Goal: Task Accomplishment & Management: Manage account settings

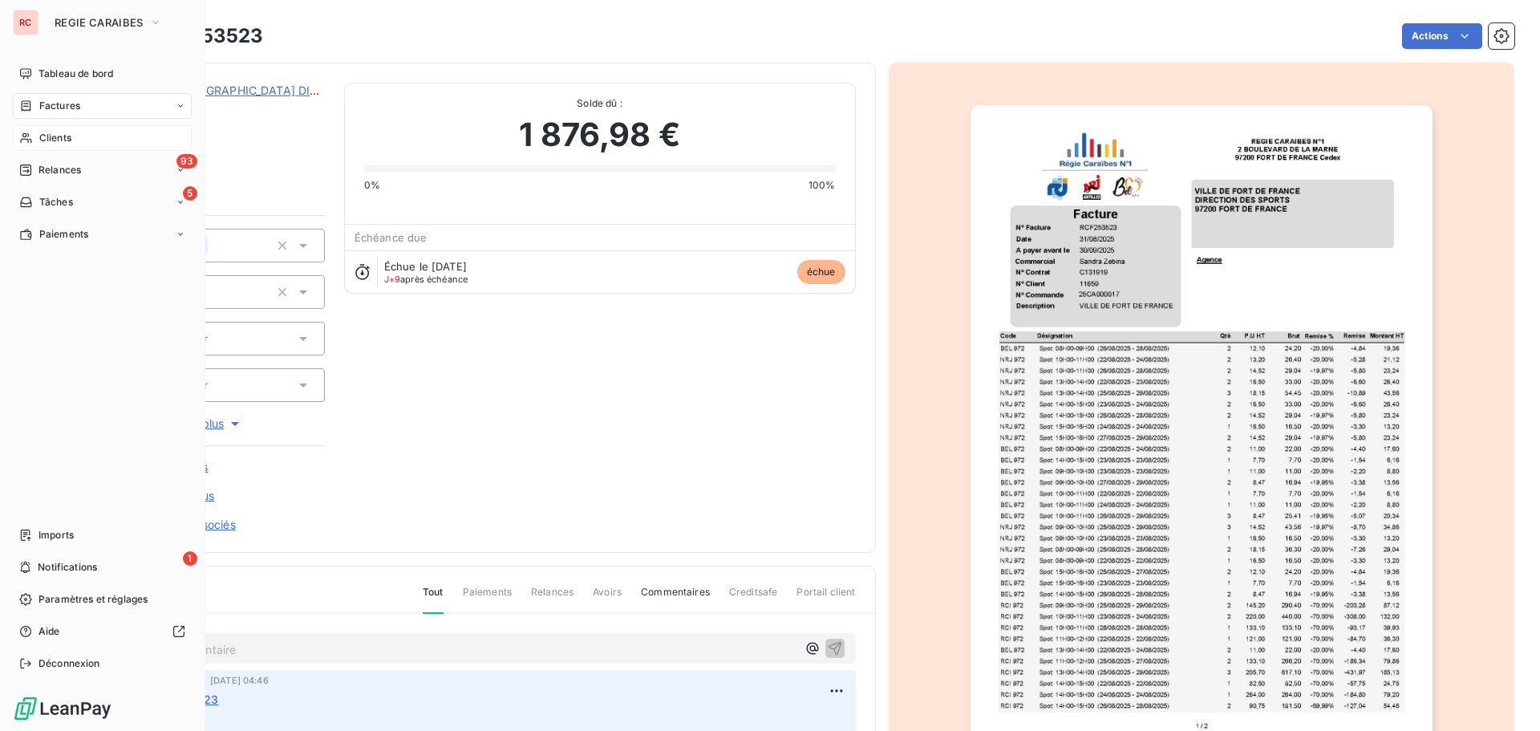
click at [44, 137] on span "Clients" at bounding box center [55, 138] width 32 height 14
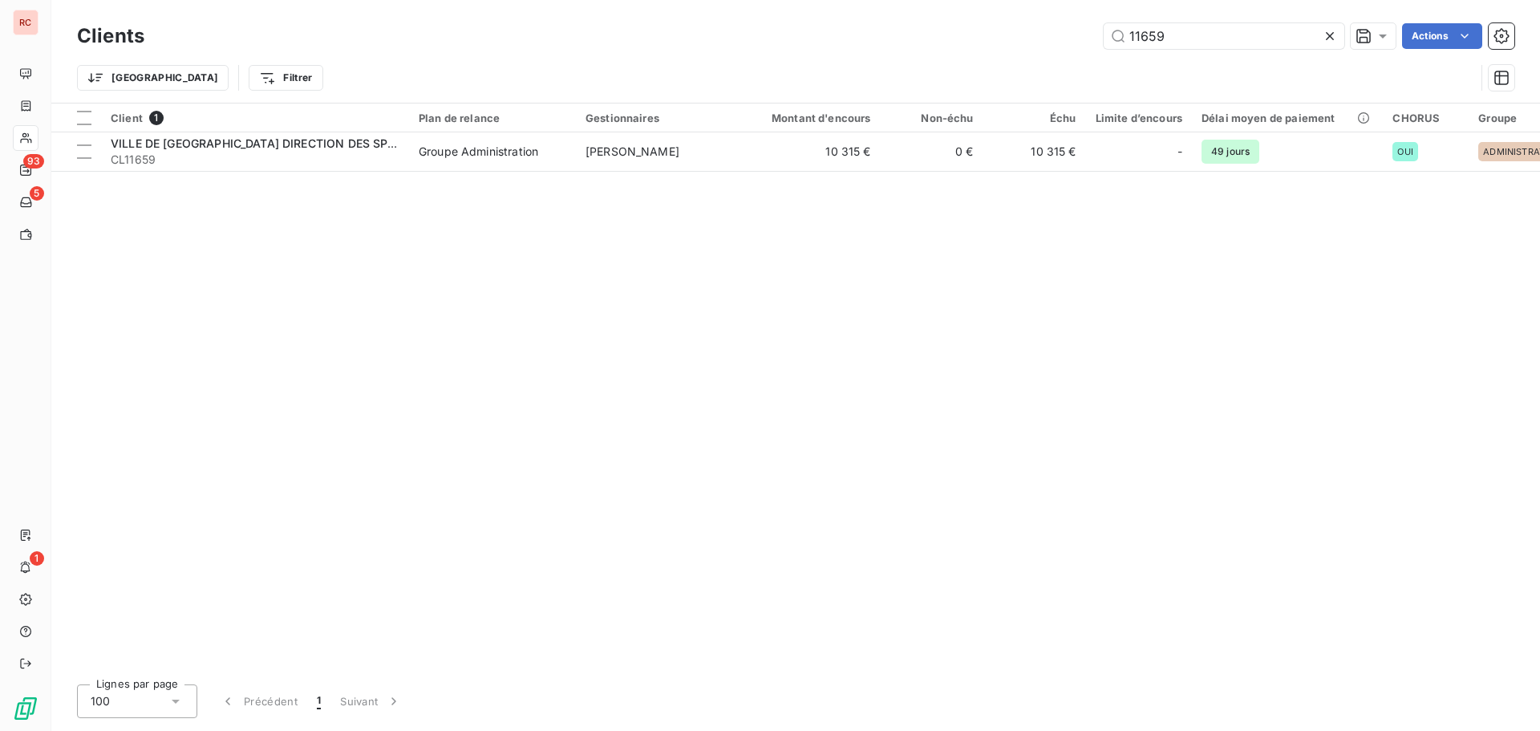
drag, startPoint x: 1191, startPoint y: 34, endPoint x: 944, endPoint y: 42, distance: 247.2
click at [944, 42] on div "11659 Actions" at bounding box center [839, 36] width 1351 height 26
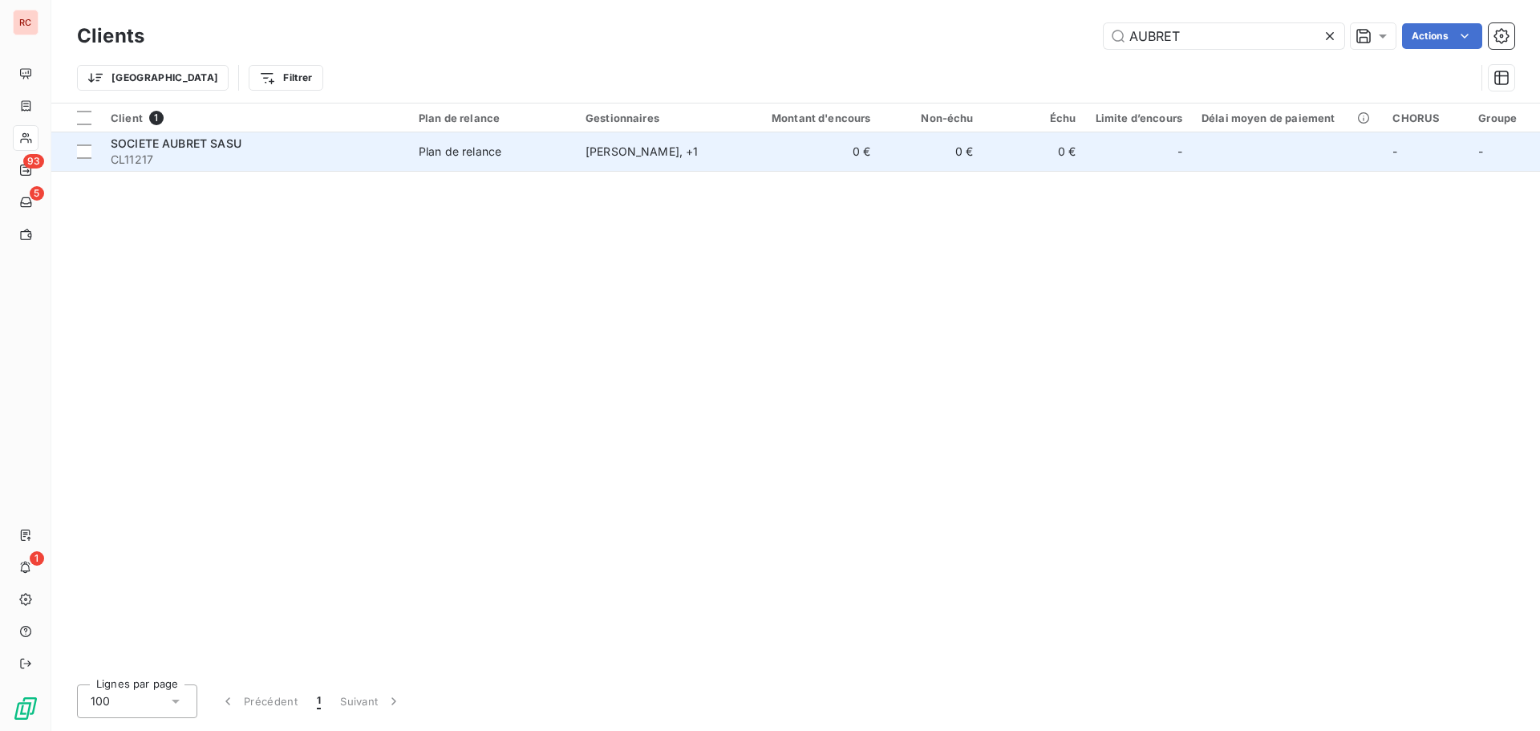
type input "AUBRET"
click at [598, 152] on div "[PERSON_NAME] , + 1" at bounding box center [660, 152] width 148 height 16
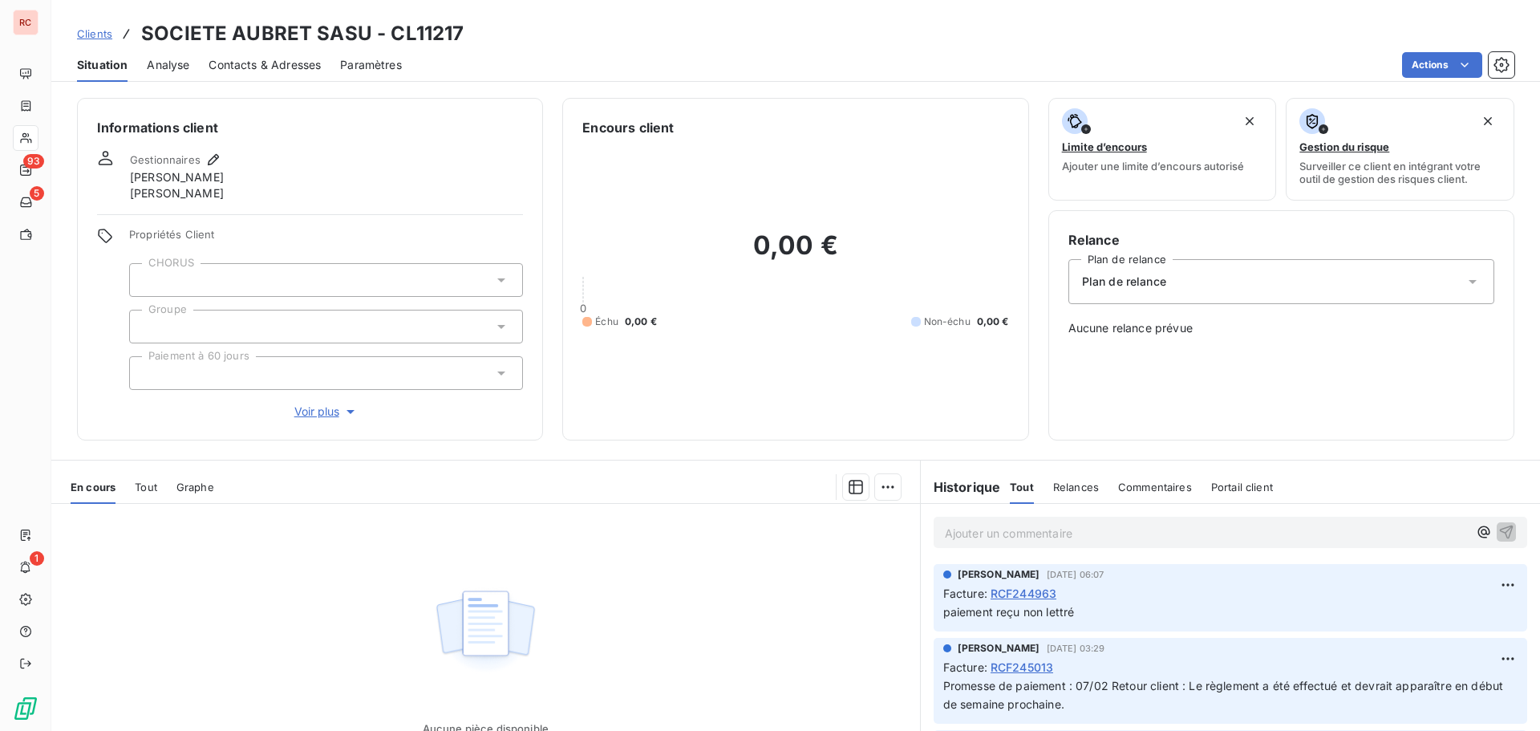
click at [1017, 599] on span "RCF244963" at bounding box center [1024, 593] width 66 height 17
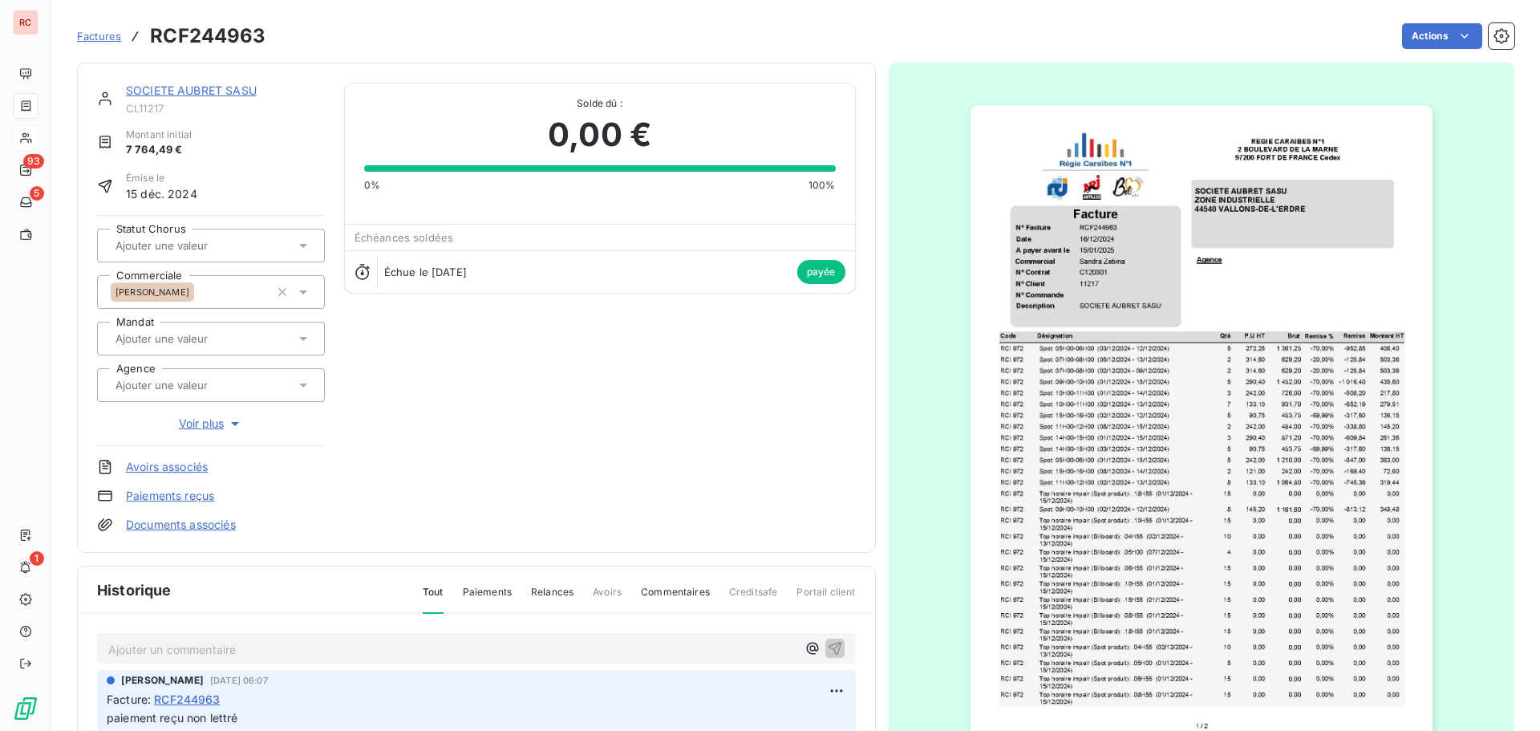
click at [221, 93] on link "SOCIETE AUBRET SASU" at bounding box center [191, 90] width 131 height 14
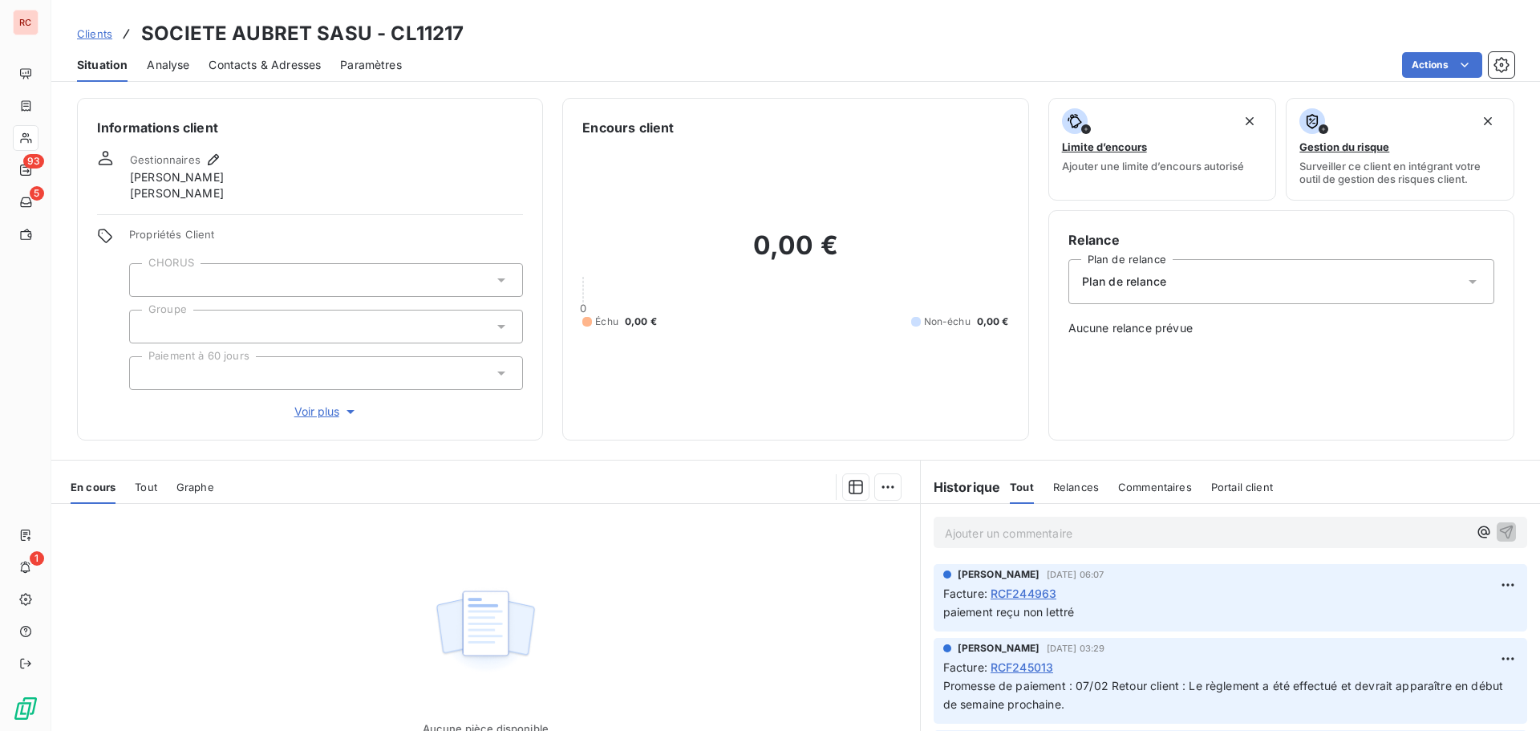
click at [263, 68] on span "Contacts & Adresses" at bounding box center [265, 65] width 112 height 16
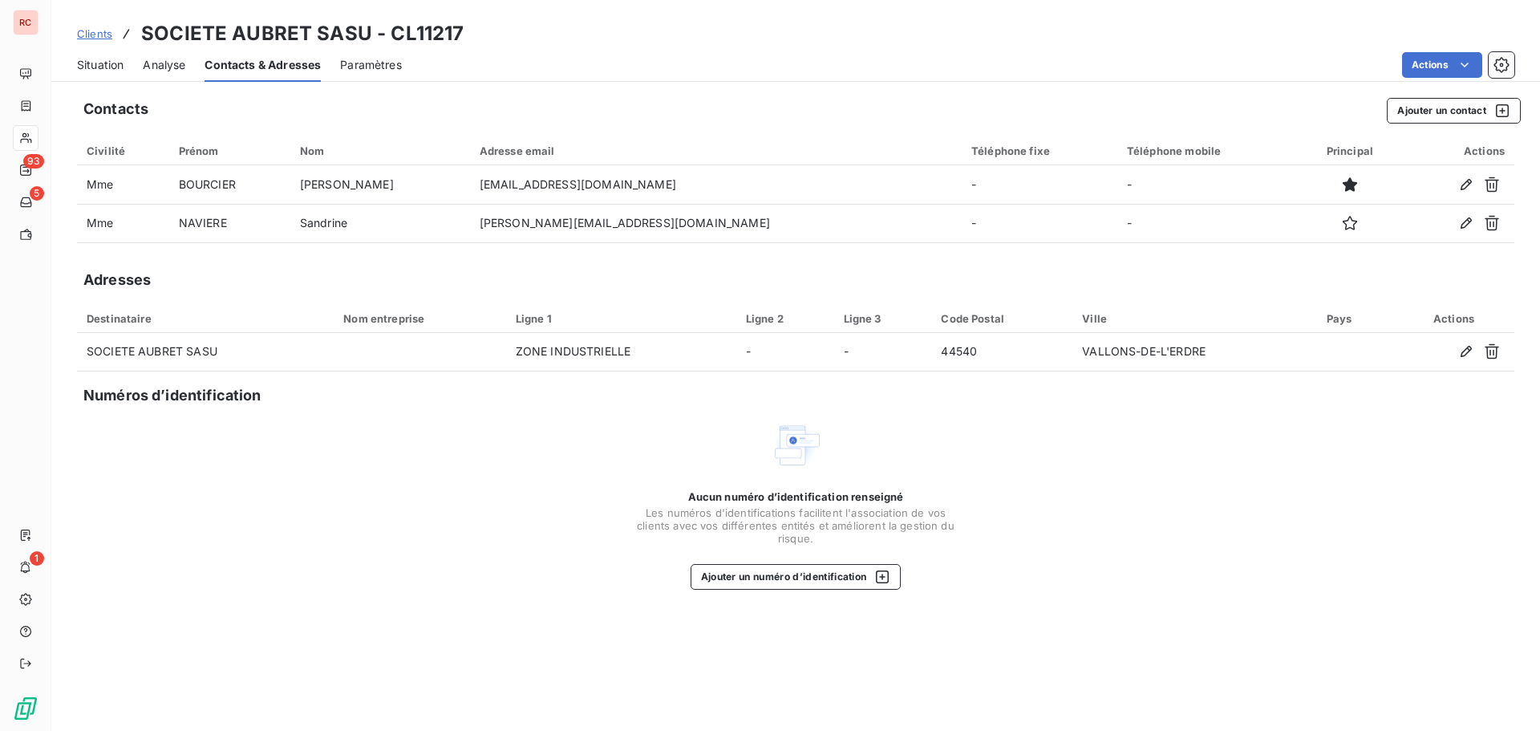
click at [98, 35] on span "Clients" at bounding box center [94, 33] width 35 height 13
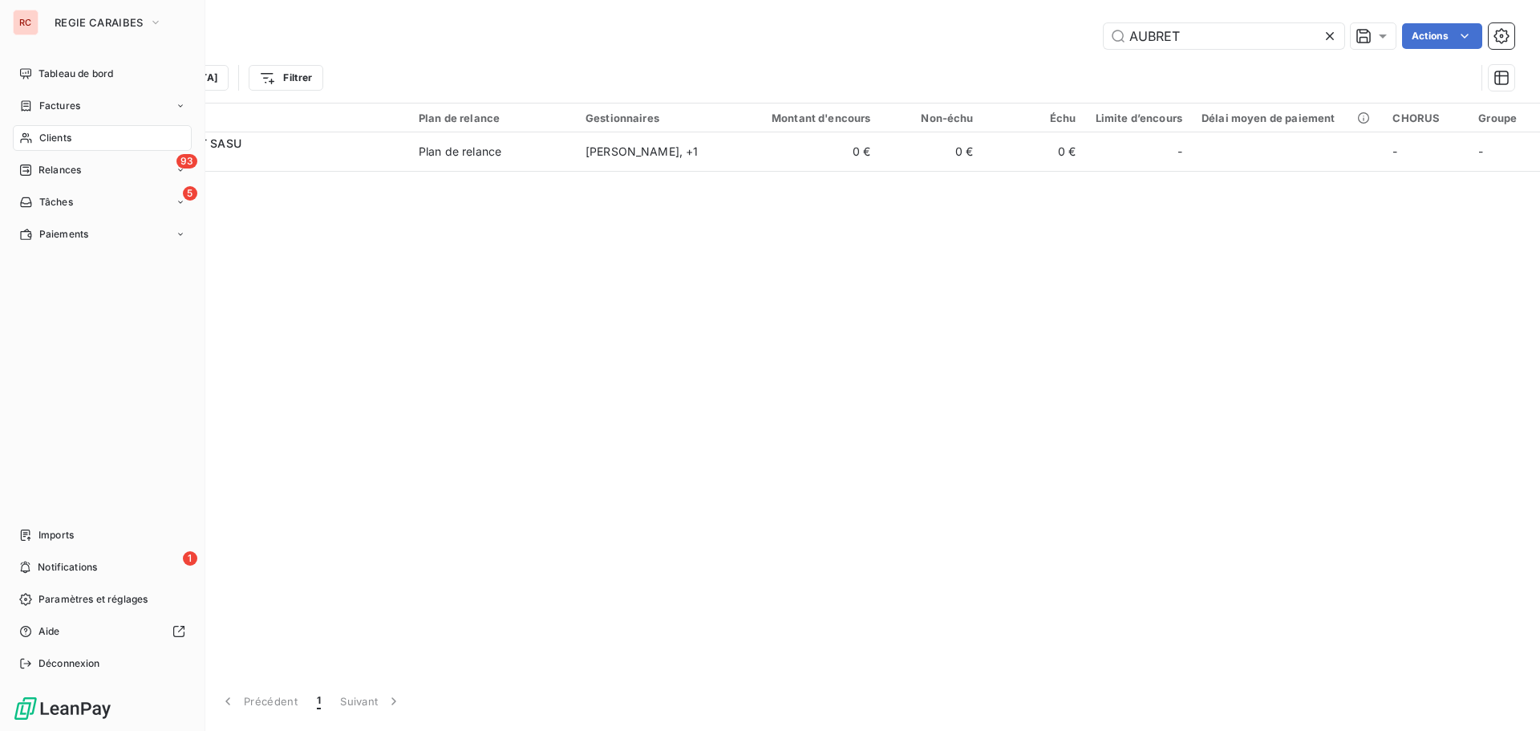
click at [43, 106] on span "Factures" at bounding box center [59, 106] width 41 height 14
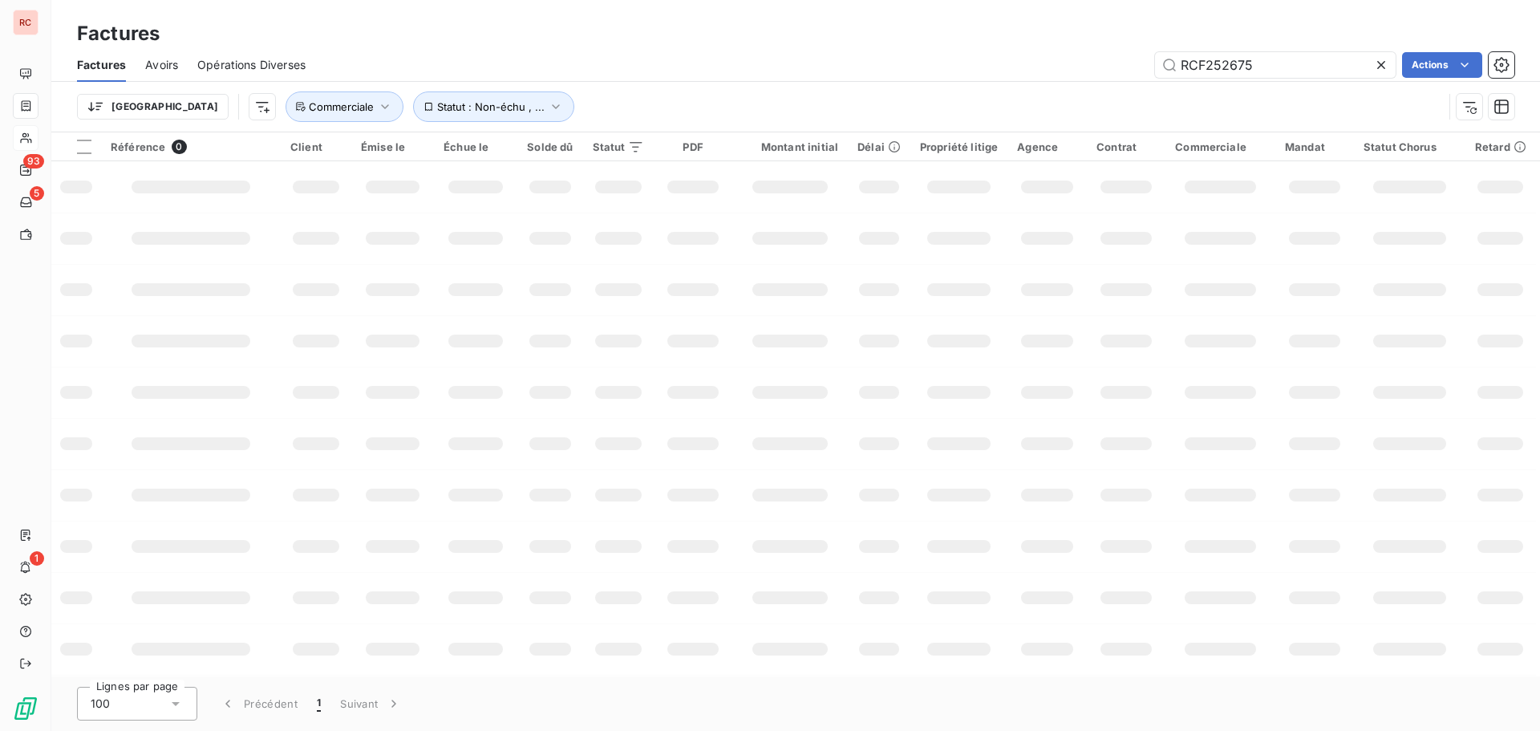
drag, startPoint x: 1303, startPoint y: 66, endPoint x: 1082, endPoint y: 72, distance: 221.5
click at [1082, 72] on div "RCF252675 Actions" at bounding box center [920, 65] width 1190 height 26
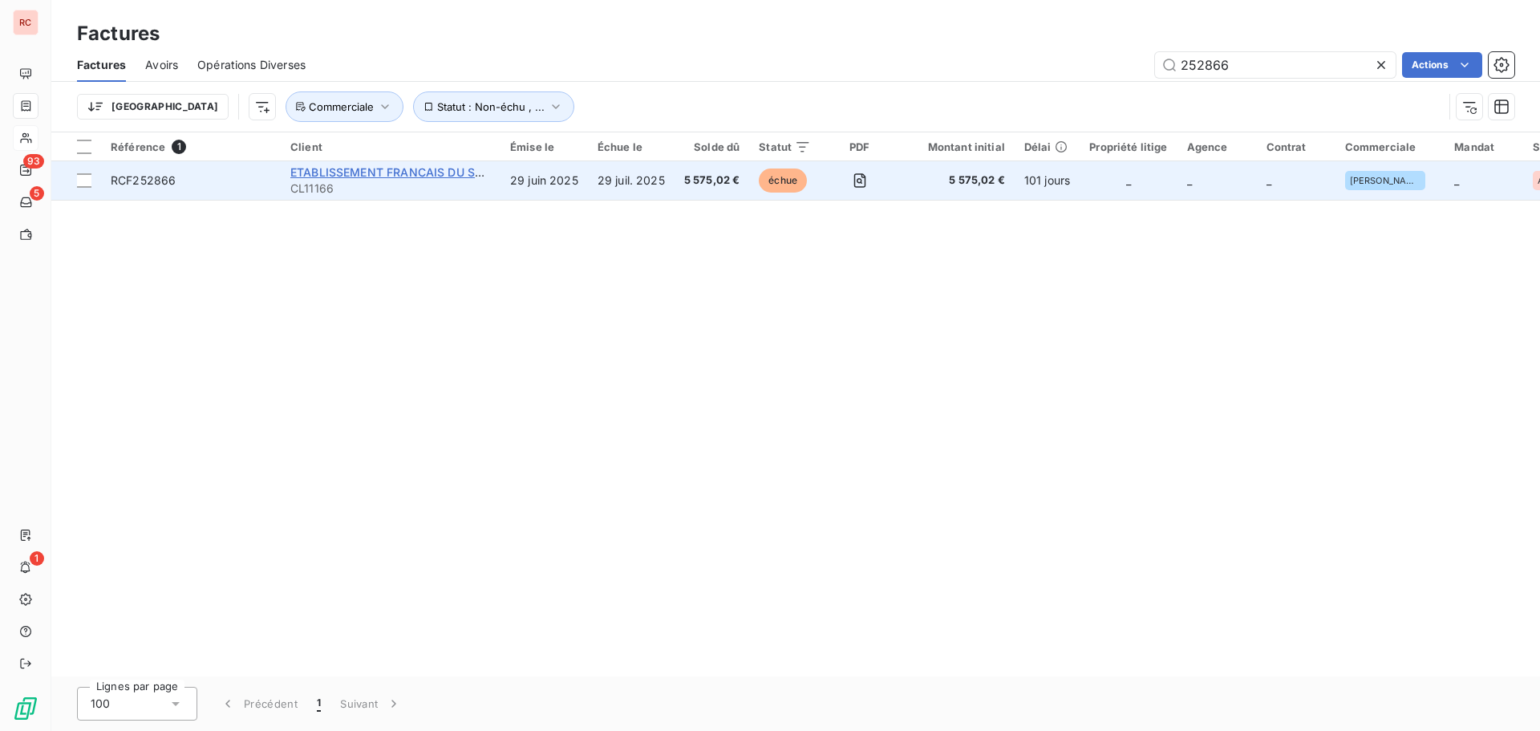
type input "252866"
click at [379, 172] on span "ETABLISSEMENT FRANCAIS DU SANG" at bounding box center [395, 172] width 210 height 14
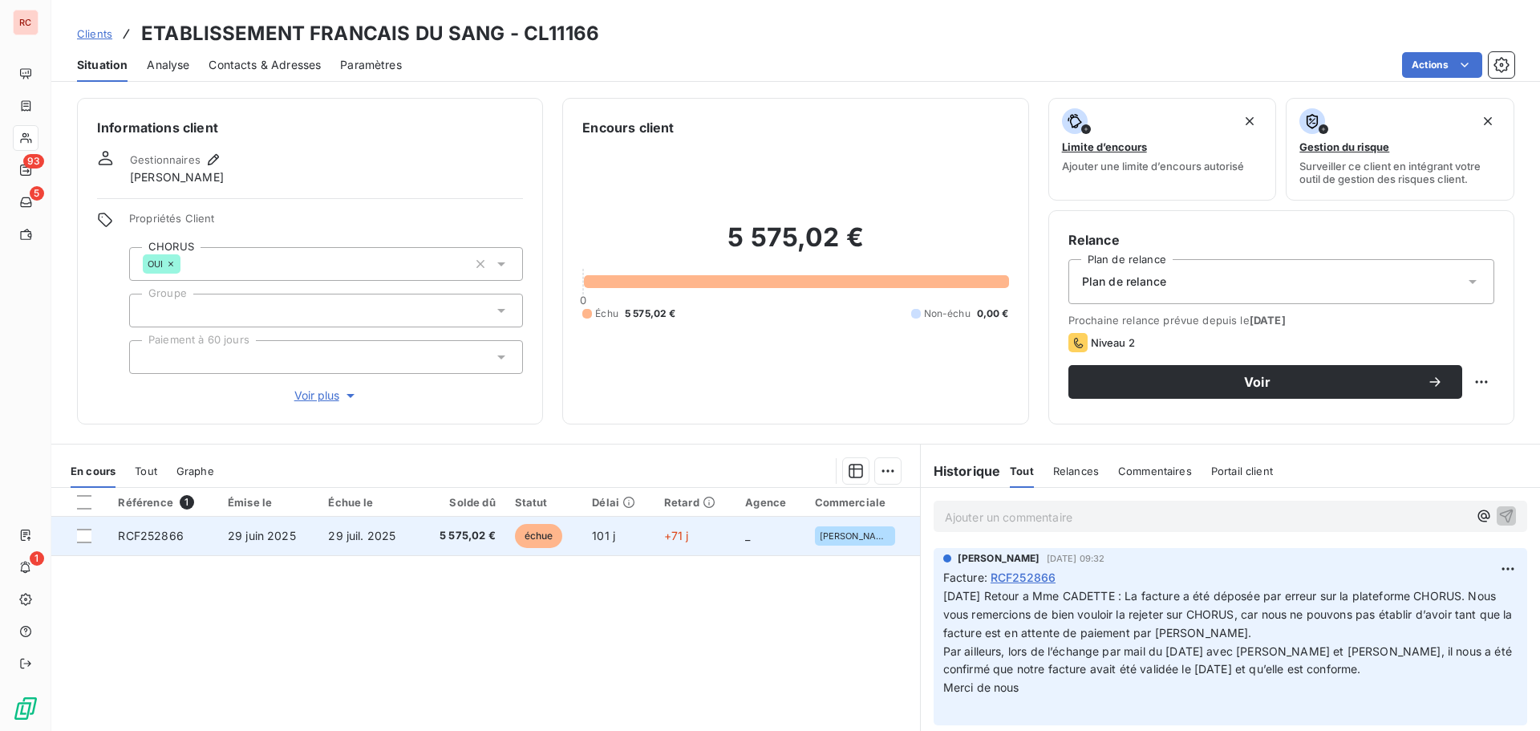
click at [313, 537] on td "29 juin 2025" at bounding box center [268, 536] width 100 height 39
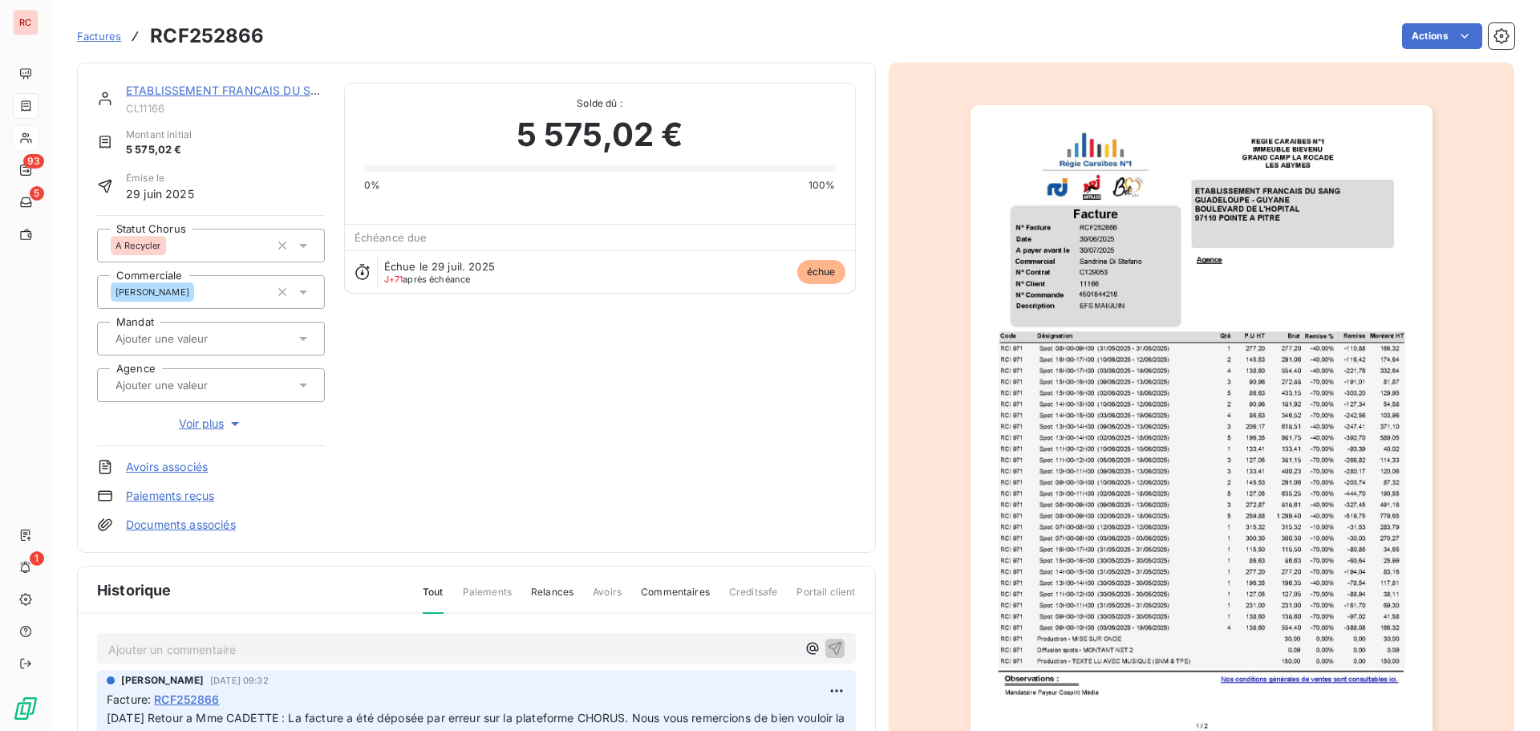
click at [154, 655] on p "Ajouter un commentaire ﻿" at bounding box center [452, 649] width 688 height 20
drag, startPoint x: 328, startPoint y: 638, endPoint x: 95, endPoint y: 647, distance: 232.8
drag, startPoint x: 322, startPoint y: 650, endPoint x: 81, endPoint y: 651, distance: 240.6
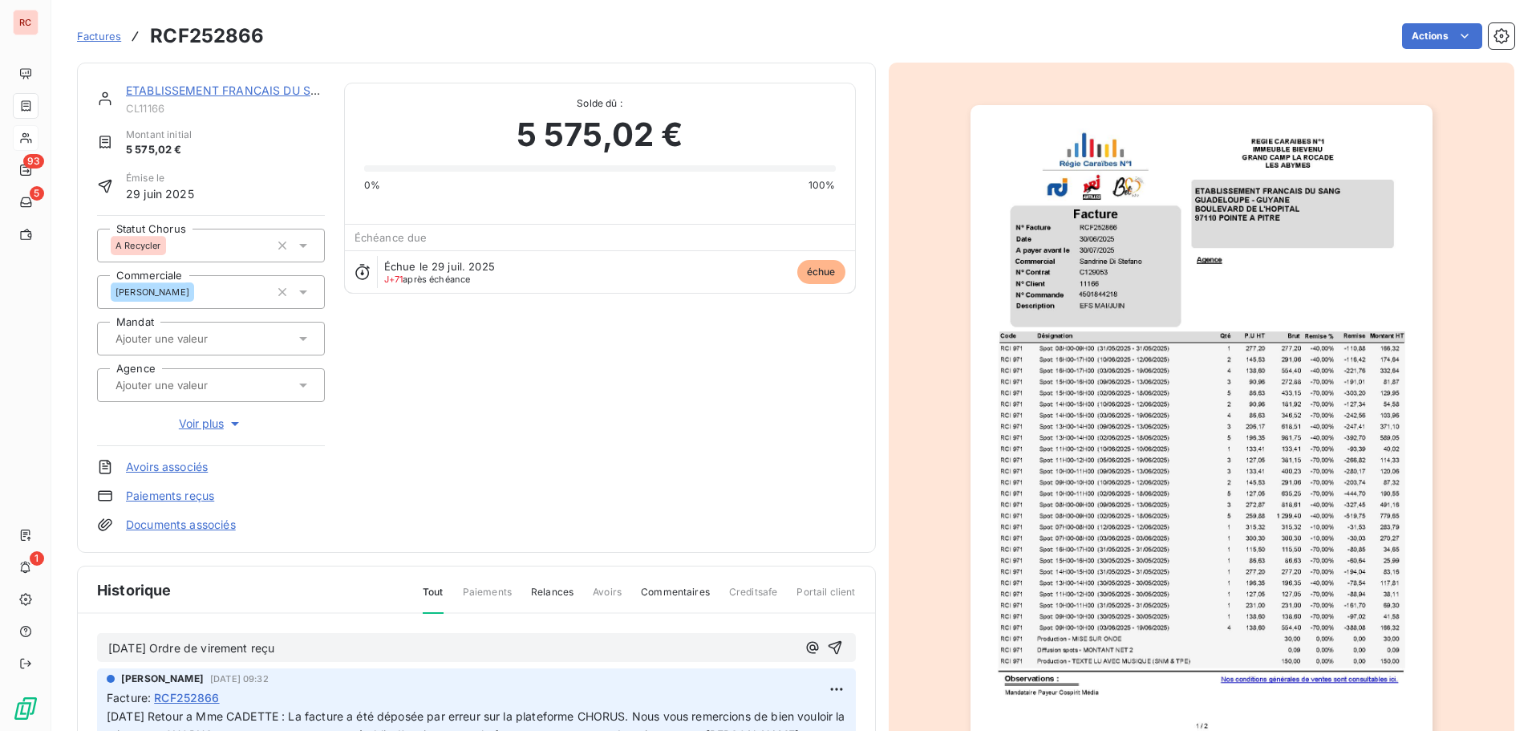
copy span "[DATE] Ordre de virement reçu"
click at [827, 649] on icon "button" at bounding box center [835, 647] width 16 height 16
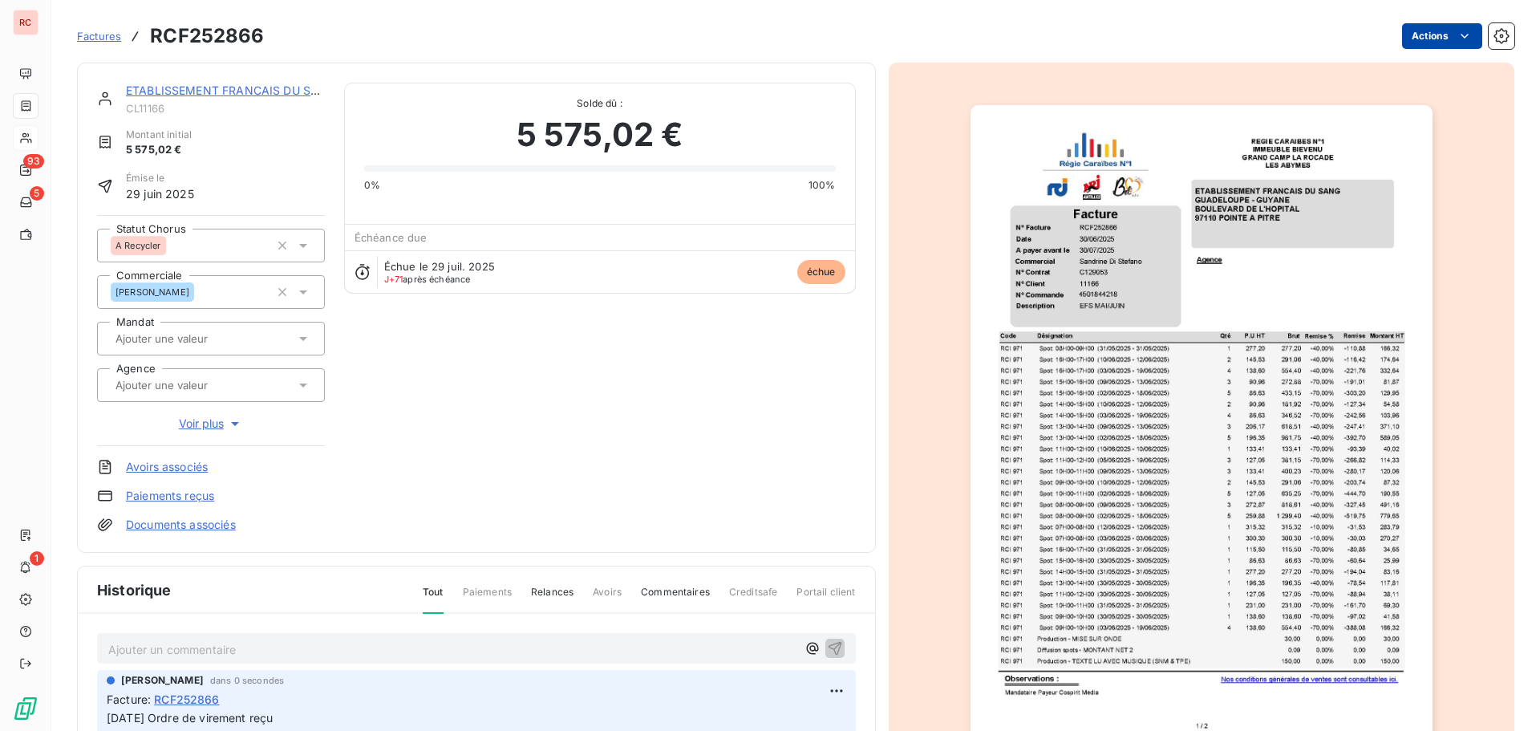
click at [1409, 41] on html "RC 93 5 1 Factures RCF252866 Actions ETABLISSEMENT FRANCAIS DU SANG CL11166 Mon…" at bounding box center [770, 365] width 1540 height 731
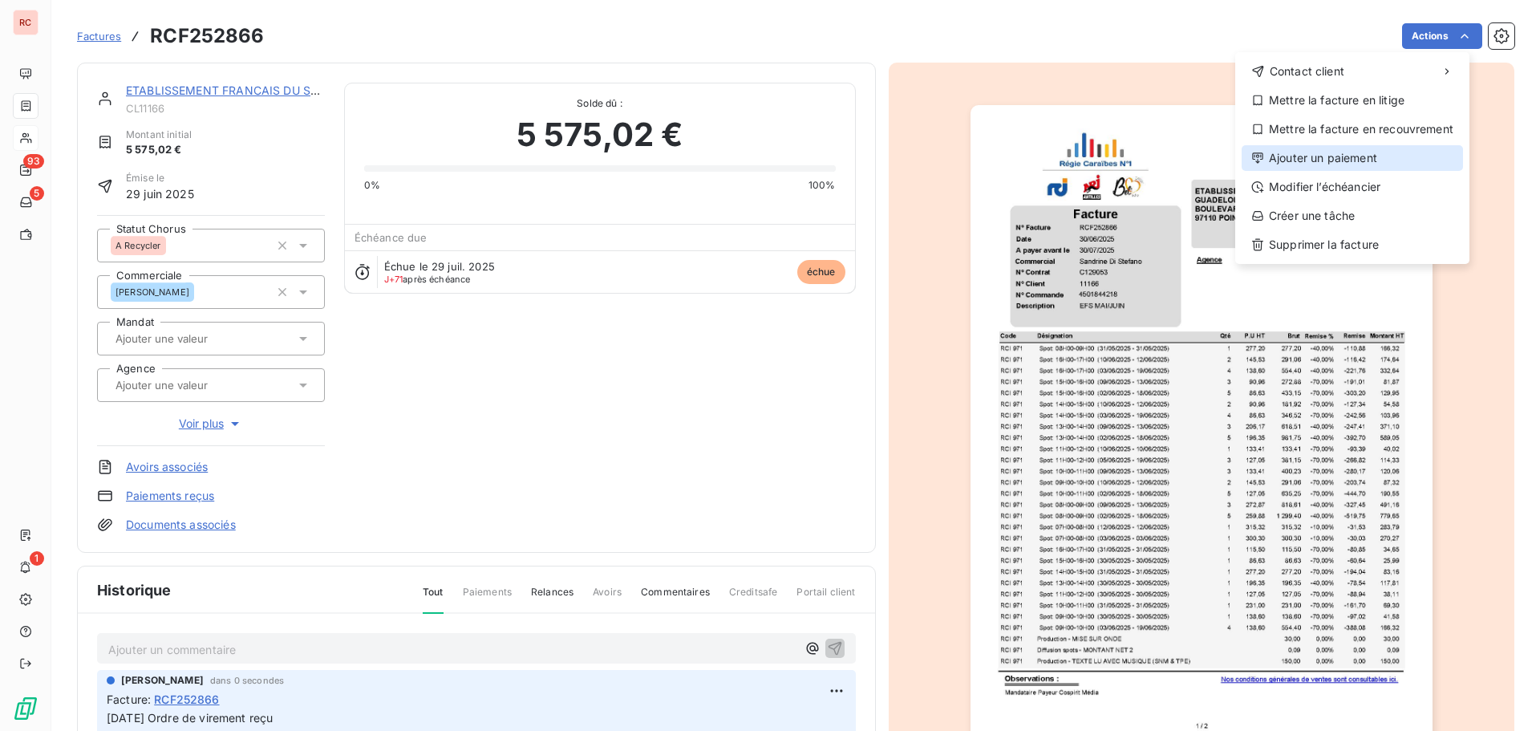
click at [1381, 155] on div "Ajouter un paiement" at bounding box center [1352, 158] width 221 height 26
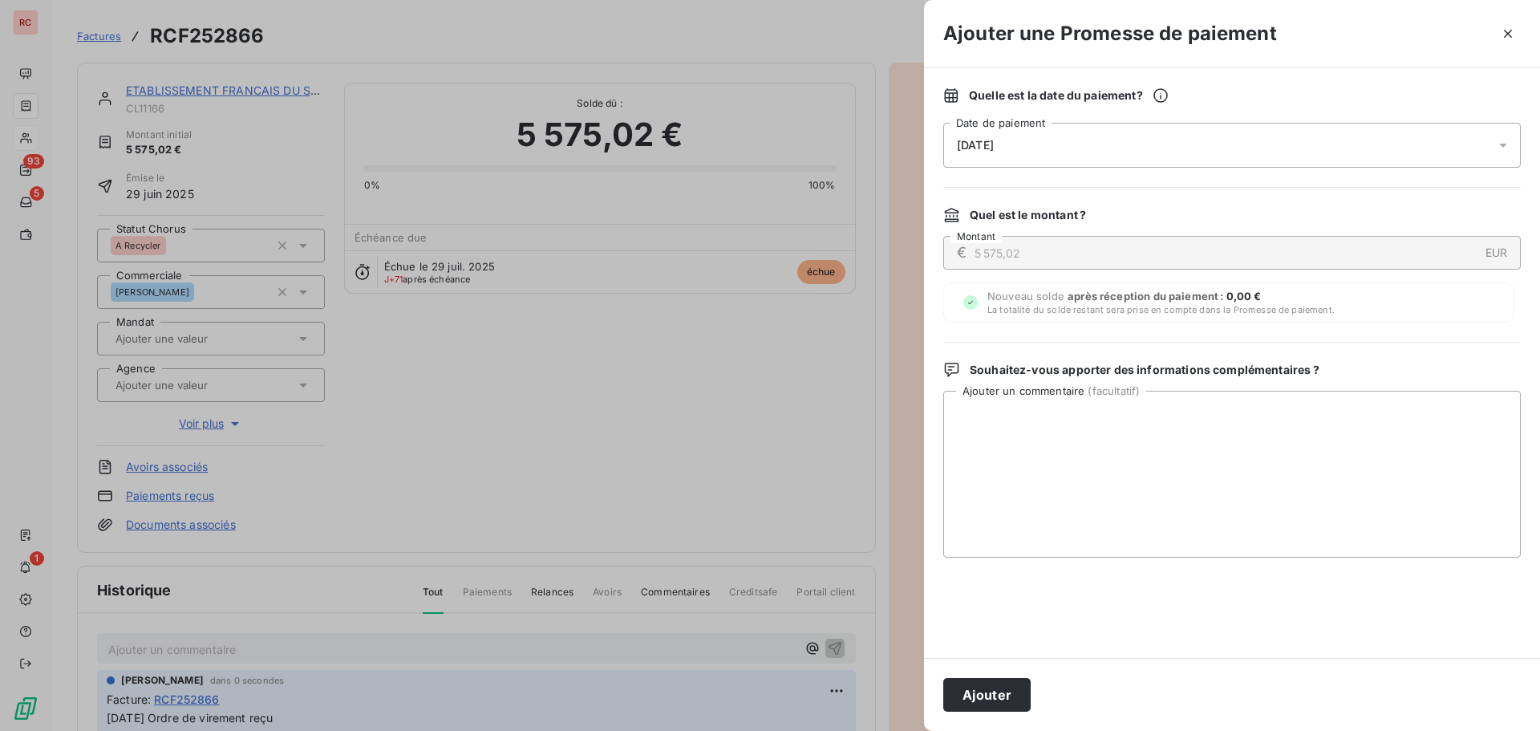
click at [1299, 149] on div "[DATE]" at bounding box center [1232, 145] width 578 height 45
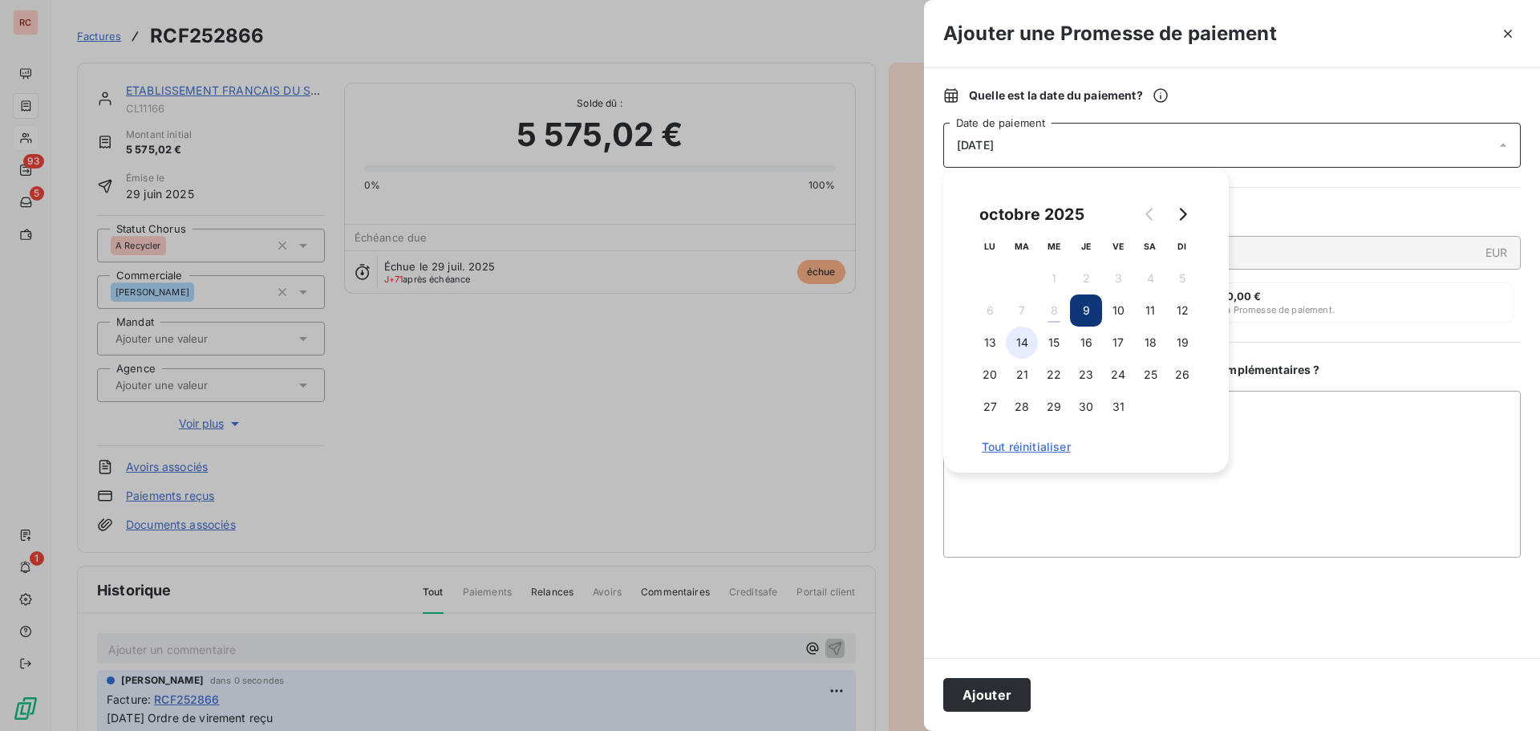
click at [1030, 351] on button "14" at bounding box center [1022, 342] width 32 height 32
click at [987, 338] on button "13" at bounding box center [990, 342] width 32 height 32
click at [1023, 336] on button "14" at bounding box center [1022, 342] width 32 height 32
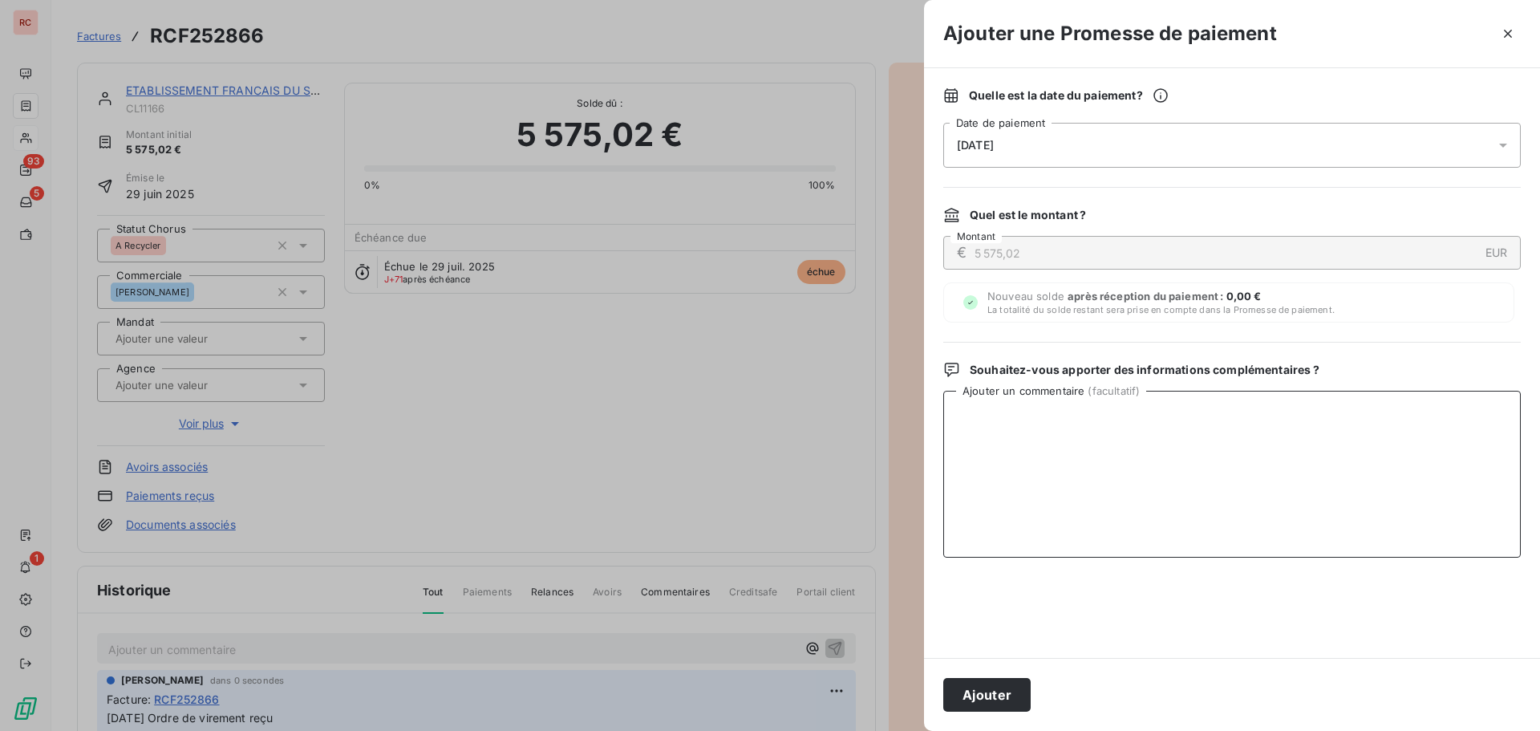
click at [1012, 490] on textarea "Ajouter un commentaire ( facultatif )" at bounding box center [1232, 474] width 578 height 167
paste textarea "[DATE] Ordre de virement reçu"
type textarea "[DATE] Ordre de virement reçu"
click at [972, 687] on button "Ajouter" at bounding box center [986, 695] width 87 height 34
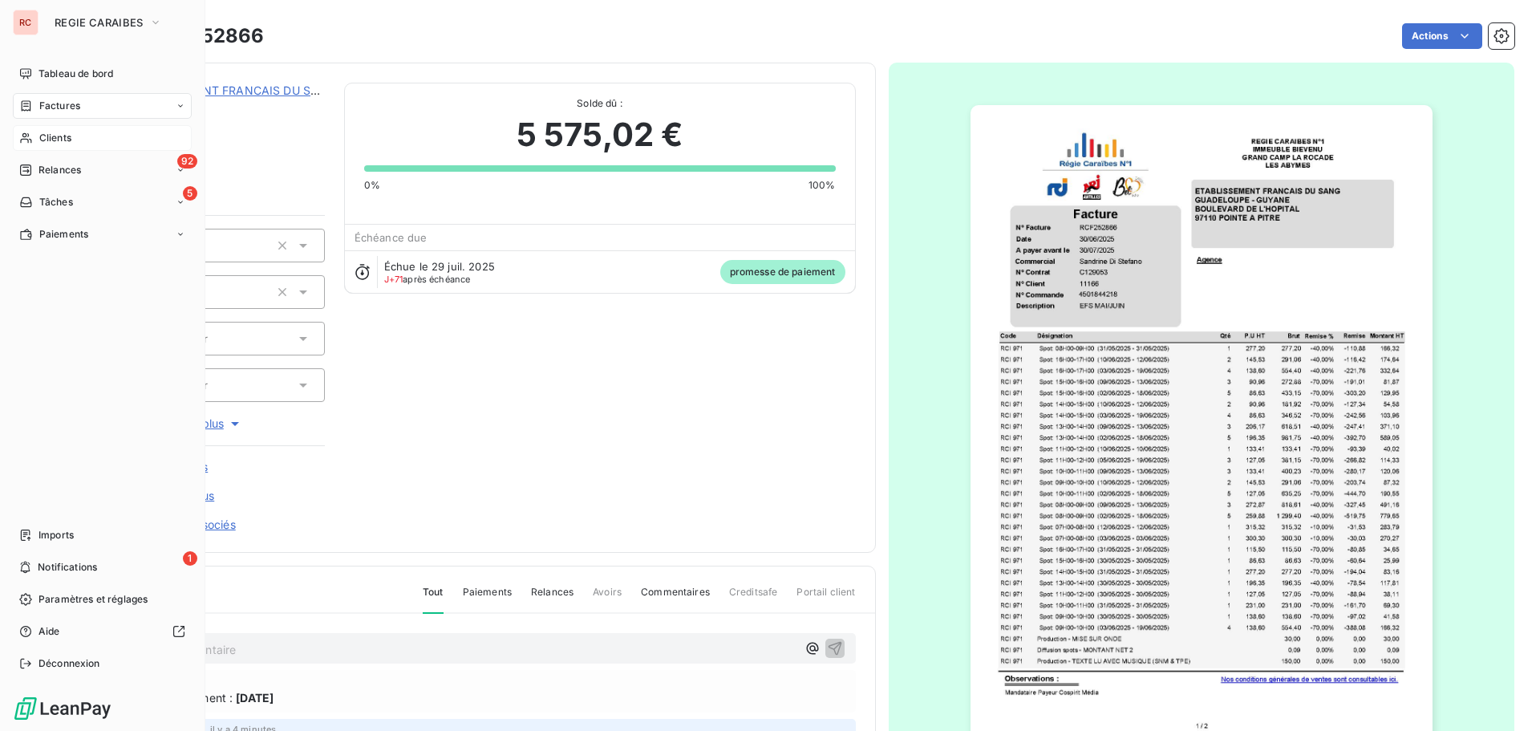
drag, startPoint x: 63, startPoint y: 132, endPoint x: 71, endPoint y: 132, distance: 8.8
click at [63, 132] on span "Clients" at bounding box center [55, 138] width 32 height 14
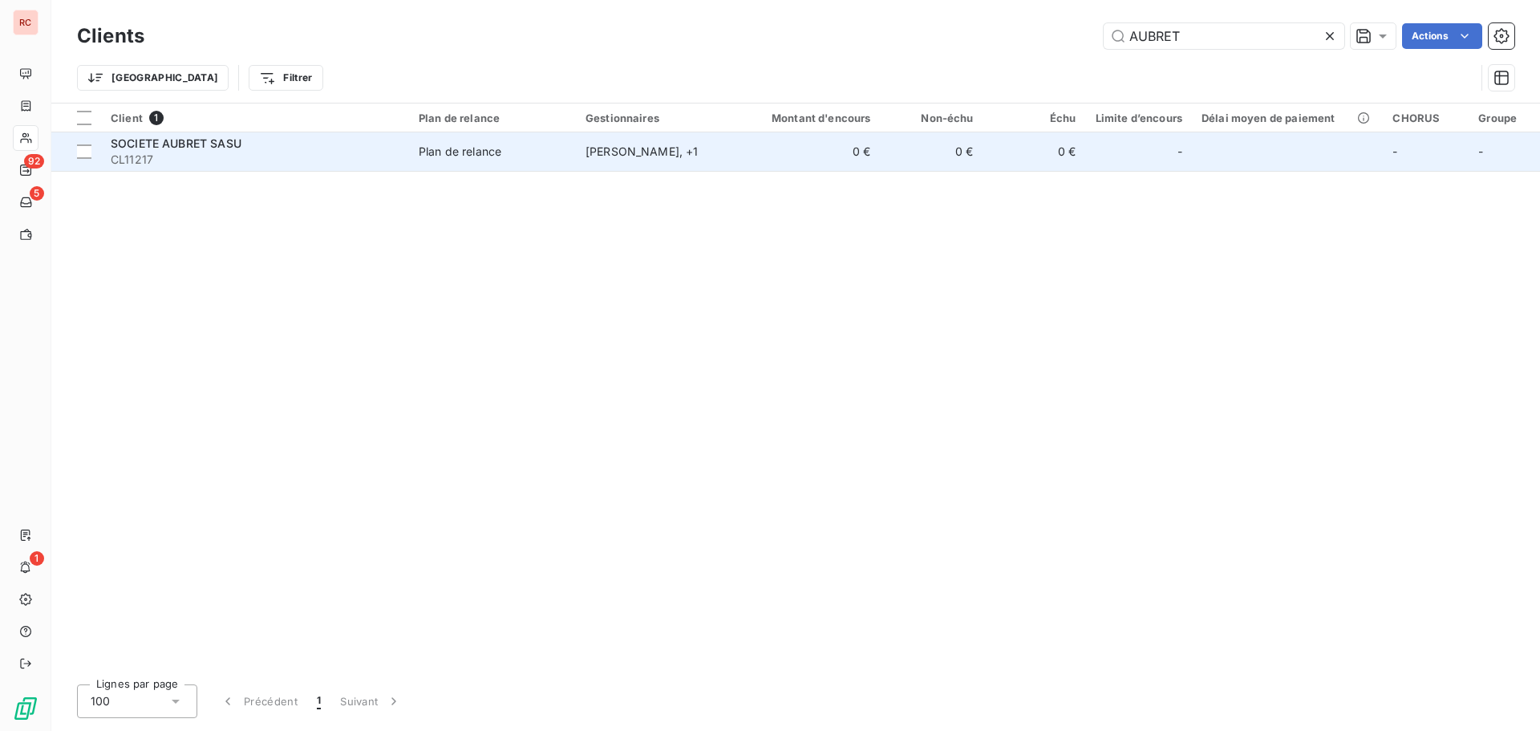
click at [490, 149] on div "Plan de relance" at bounding box center [460, 152] width 83 height 16
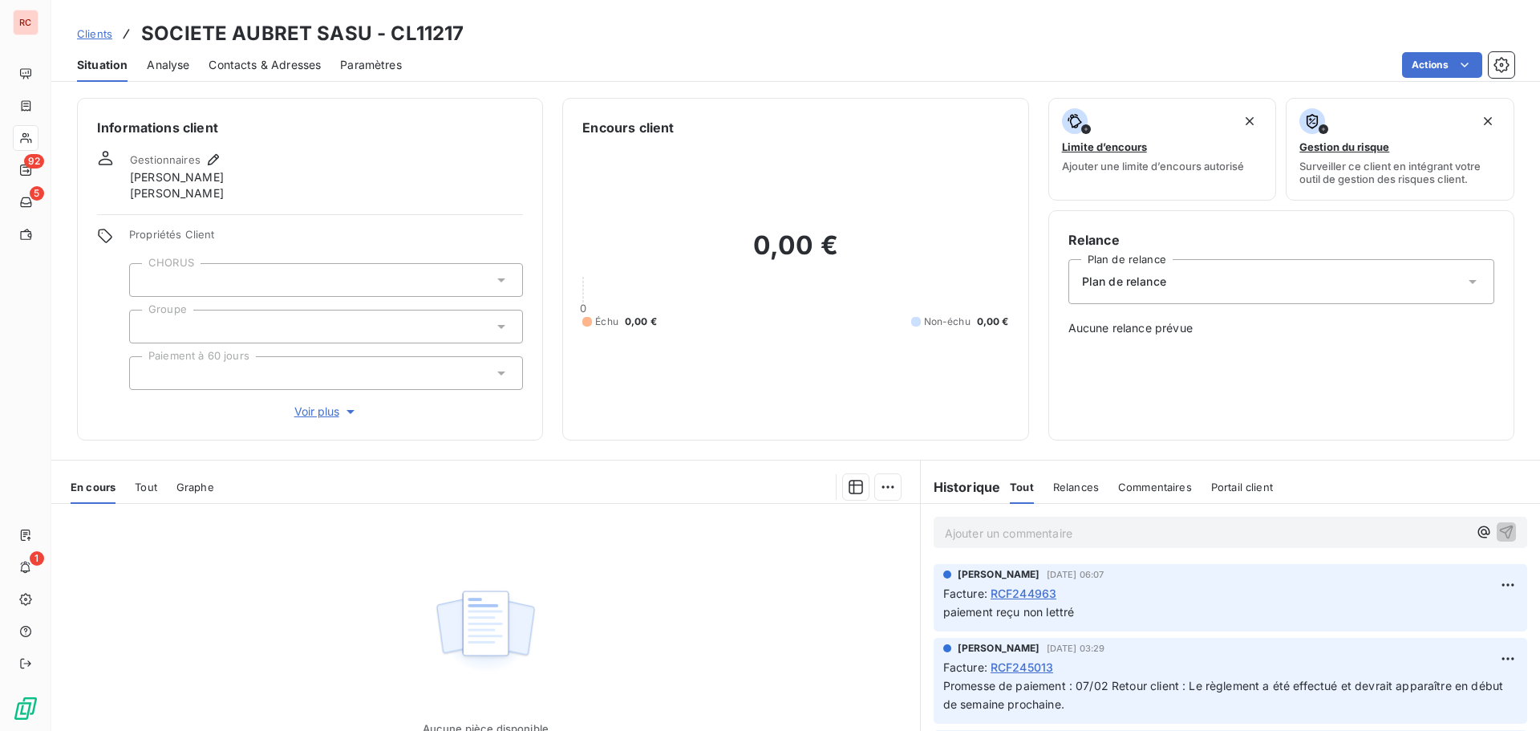
click at [271, 67] on span "Contacts & Adresses" at bounding box center [265, 65] width 112 height 16
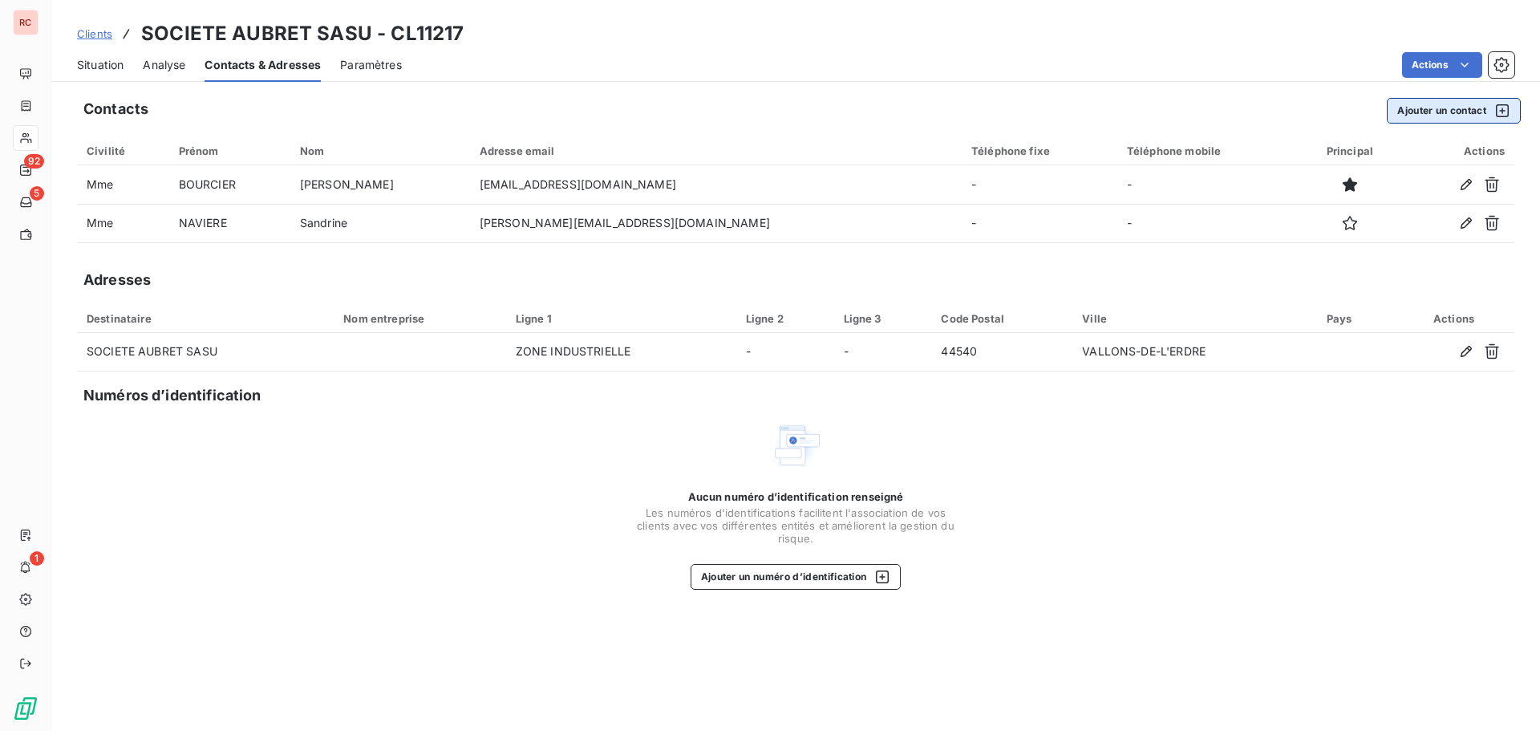
click at [1398, 105] on button "Ajouter un contact" at bounding box center [1454, 111] width 134 height 26
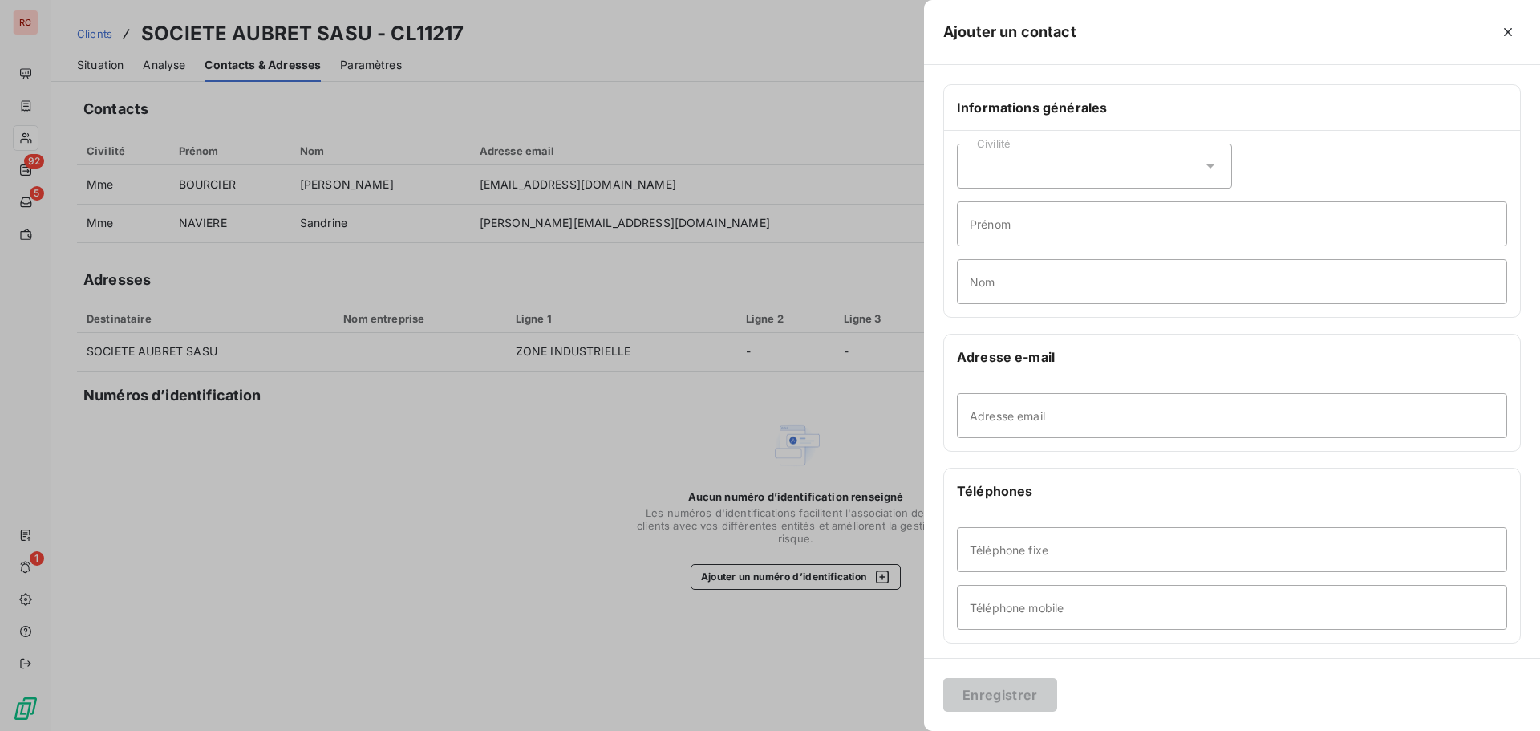
click at [1034, 162] on div "Civilité" at bounding box center [1094, 166] width 275 height 45
click at [1005, 236] on span "Monsieur" at bounding box center [1013, 235] width 48 height 15
click at [999, 281] on input "Nom" at bounding box center [1232, 281] width 550 height 45
type input "REDUREAU"
click at [967, 399] on input "Adresse email" at bounding box center [1232, 415] width 550 height 45
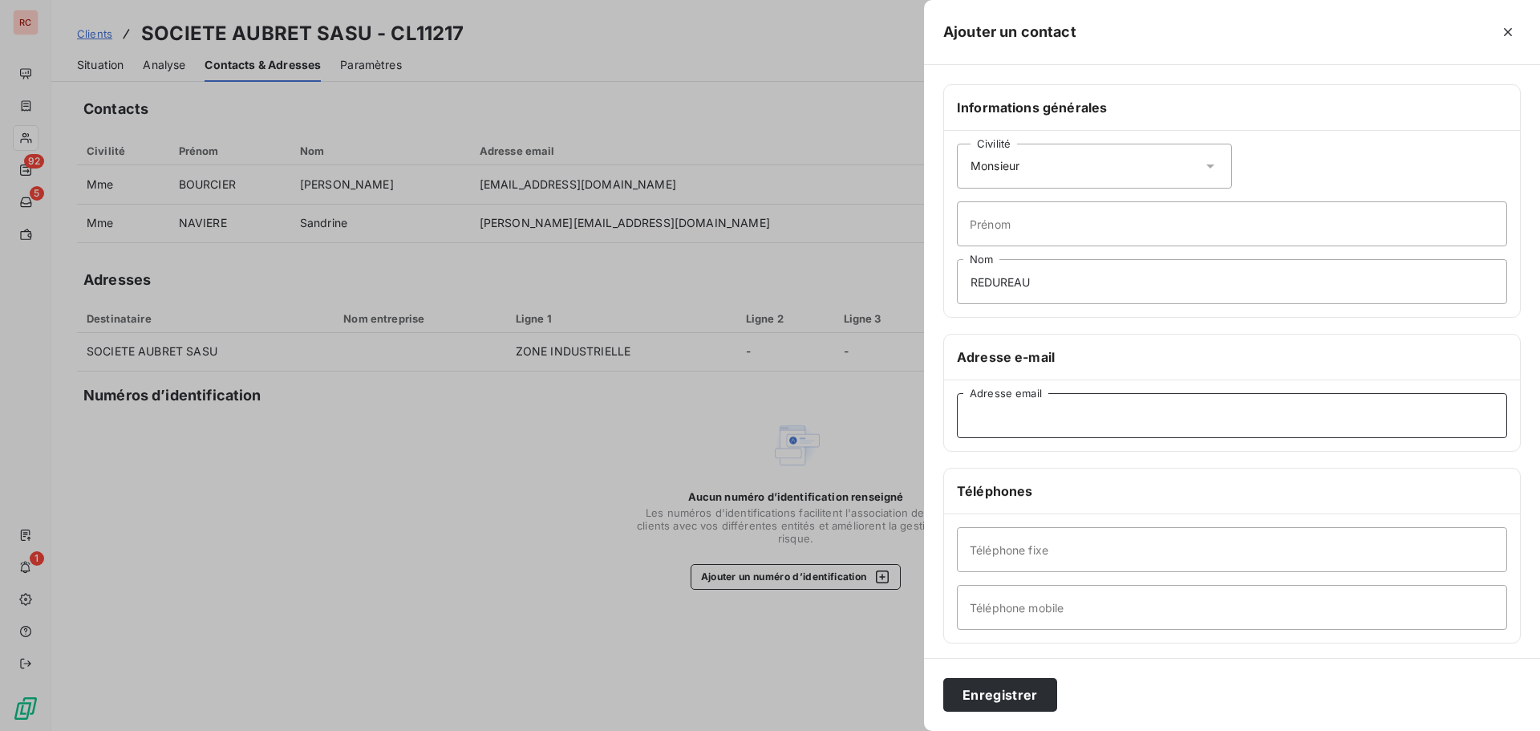
paste input "[EMAIL_ADDRESS][DOMAIN_NAME]"
type input "[EMAIL_ADDRESS][DOMAIN_NAME]"
click at [999, 558] on input "Téléphone fixe" at bounding box center [1232, 549] width 550 height 45
paste input "0240974444"
click at [1002, 548] on input "[PHONE_NUMBER]" at bounding box center [1232, 549] width 550 height 45
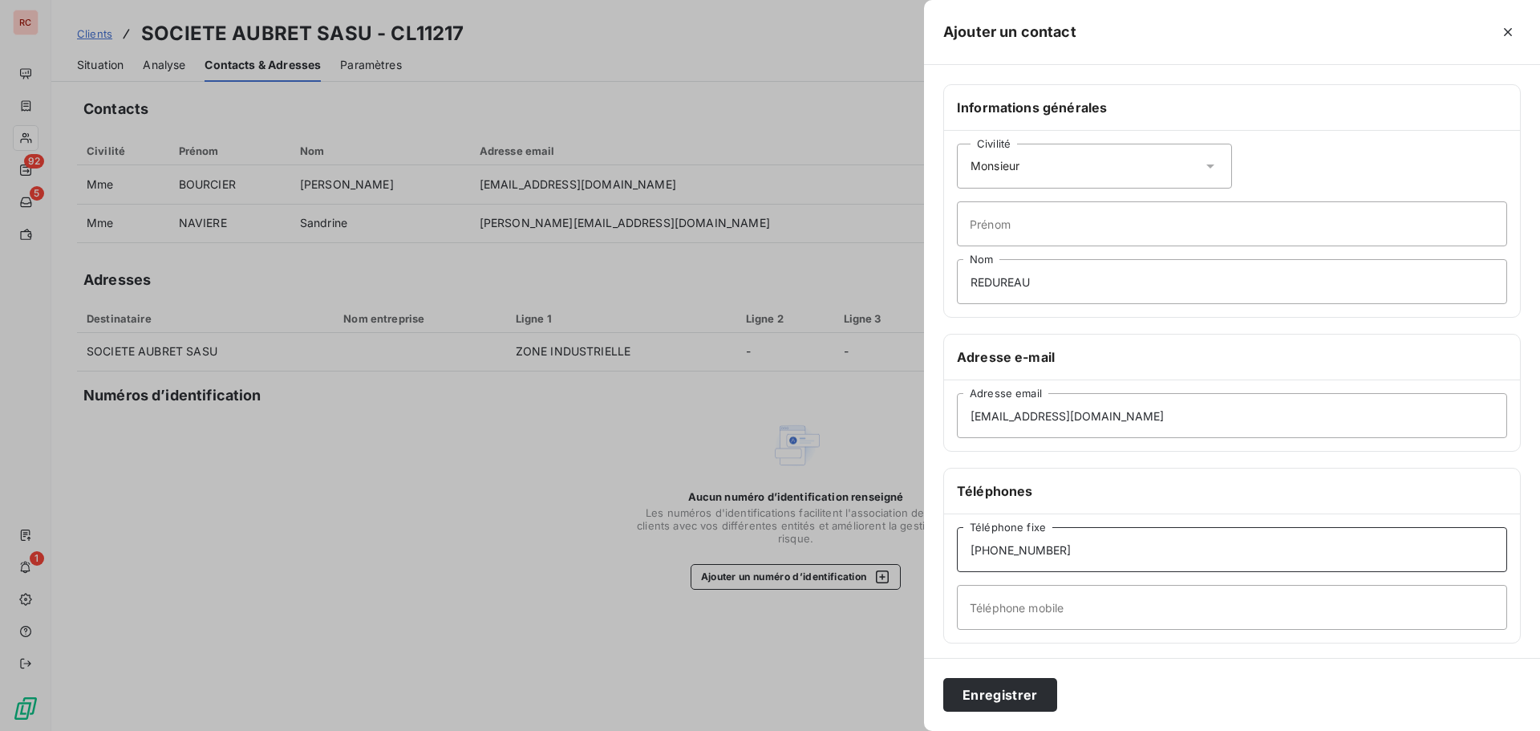
click at [1005, 551] on input "[PHONE_NUMBER]" at bounding box center [1232, 549] width 550 height 45
click at [1021, 551] on input "[PHONE_NUMBER]" at bounding box center [1232, 549] width 550 height 45
click at [1036, 552] on input "[PHONE_NUMBER]" at bounding box center [1232, 549] width 550 height 45
click at [1053, 551] on input "[PHONE_NUMBER]" at bounding box center [1232, 549] width 550 height 45
type input "[PHONE_NUMBER]"
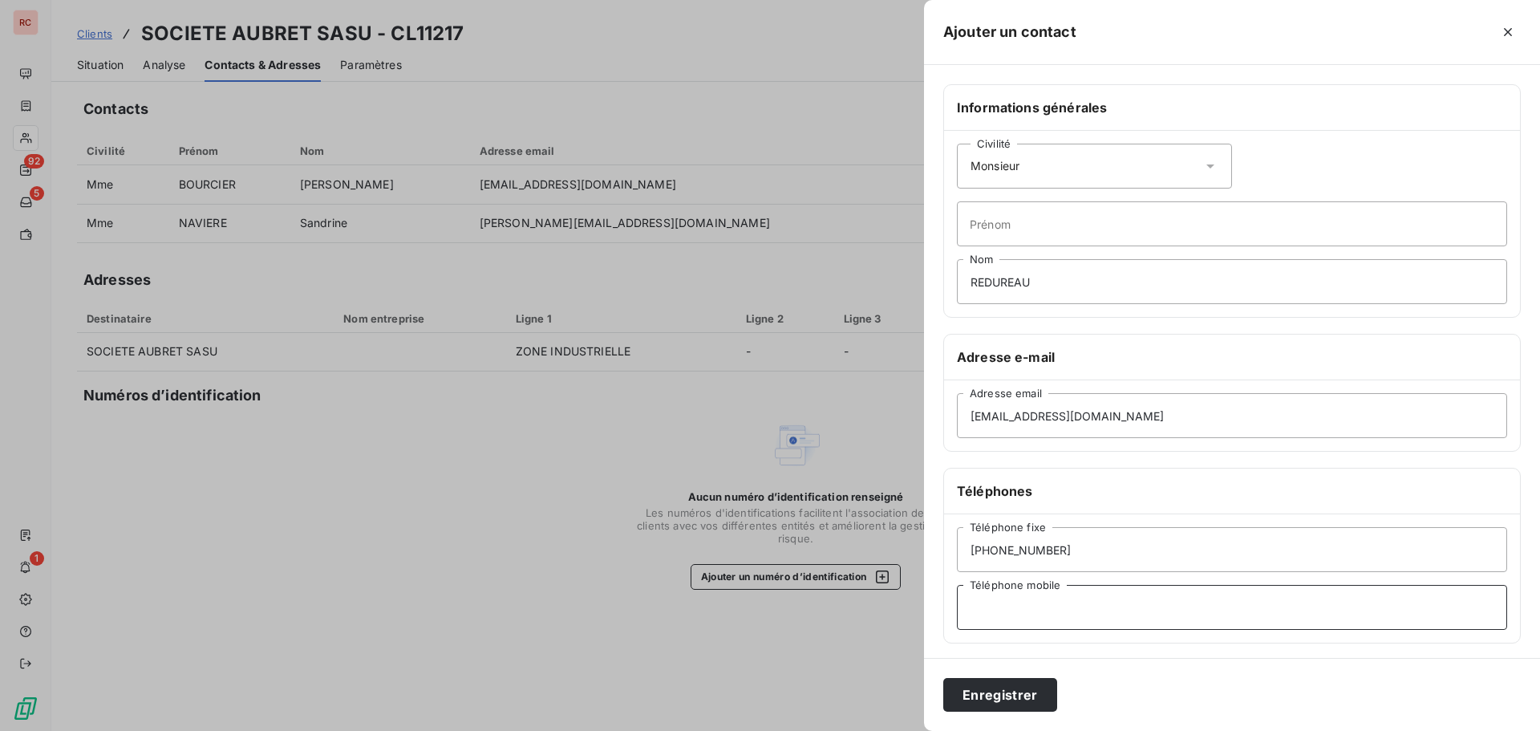
click at [1014, 604] on input "Téléphone mobile" at bounding box center [1232, 607] width 550 height 45
paste input "Comptable"
type input "Comptable"
click at [975, 698] on button "Enregistrer" at bounding box center [1000, 695] width 114 height 34
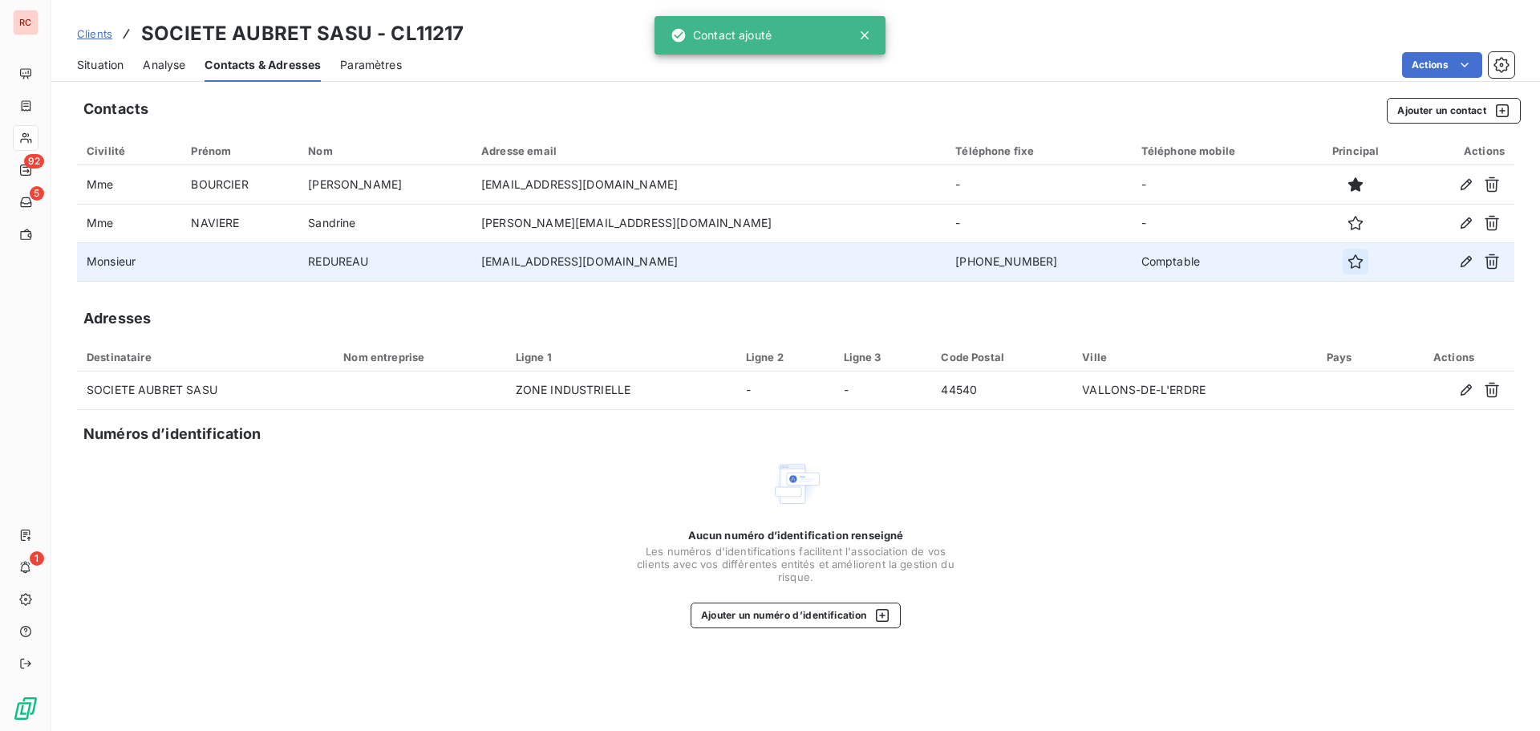
click at [1348, 265] on icon "button" at bounding box center [1356, 261] width 16 height 16
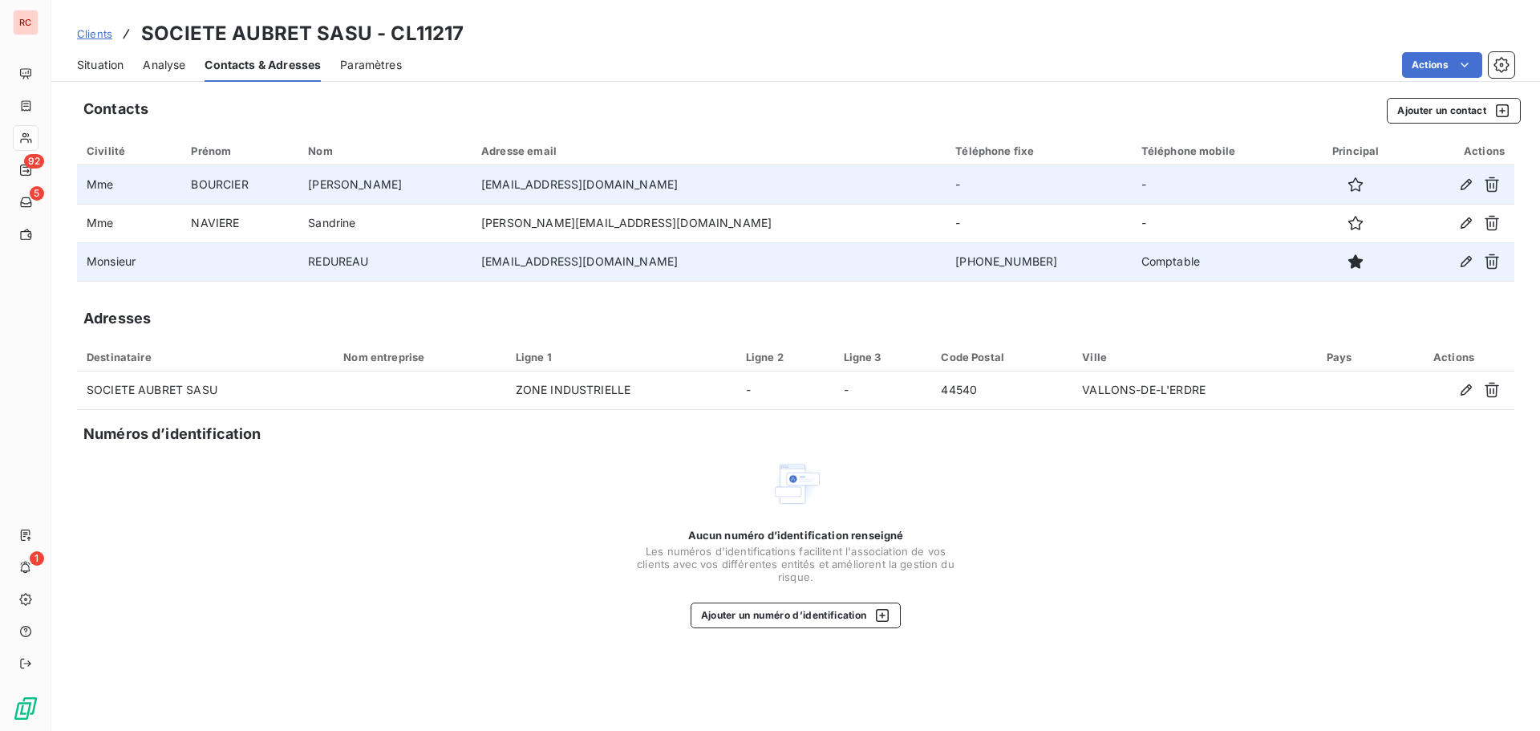
click at [387, 192] on td "[PERSON_NAME]" at bounding box center [384, 184] width 173 height 39
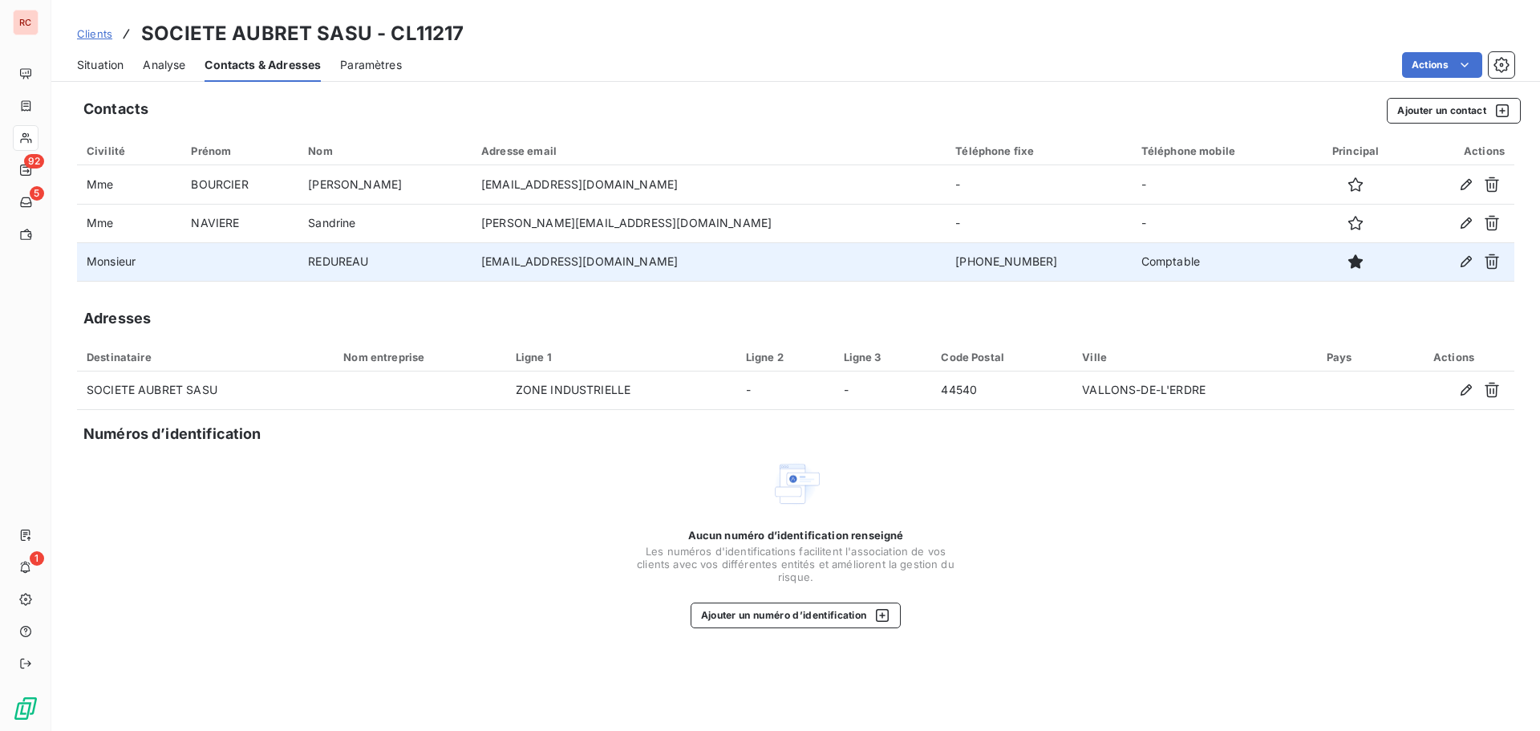
click at [329, 310] on div "Adresses" at bounding box center [795, 318] width 1437 height 22
click at [82, 71] on span "Situation" at bounding box center [100, 65] width 47 height 16
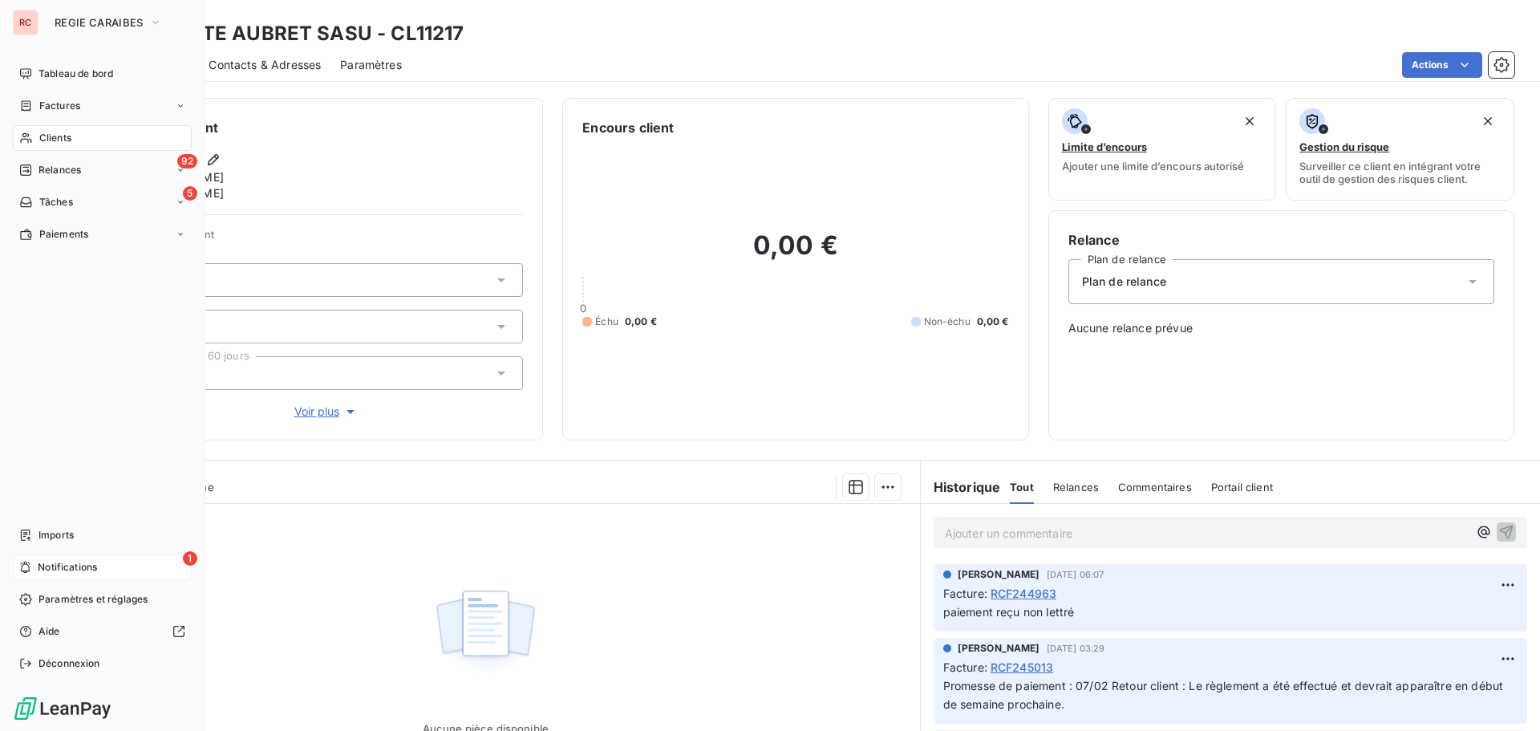
click at [48, 569] on span "Notifications" at bounding box center [67, 567] width 59 height 14
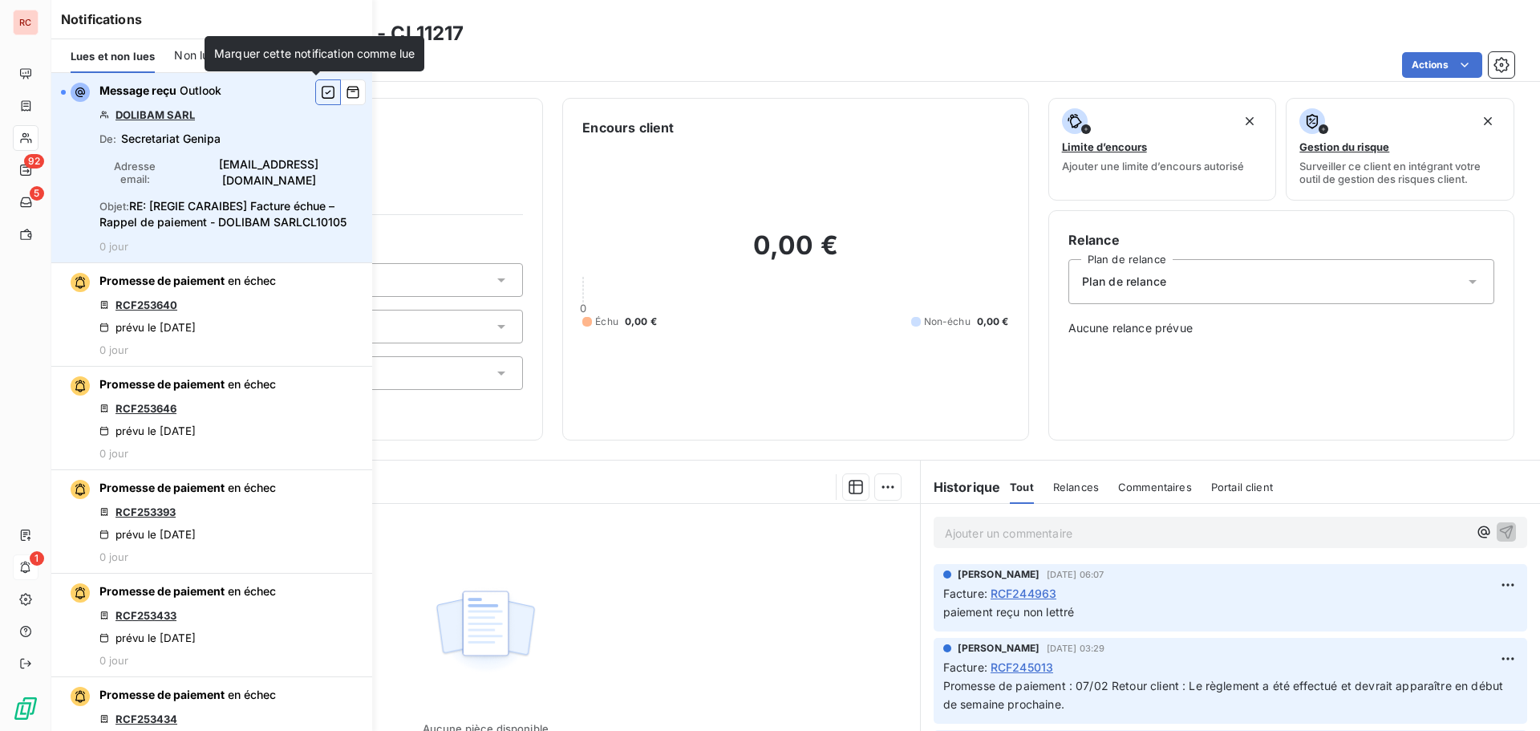
click at [322, 92] on icon "button" at bounding box center [328, 92] width 13 height 13
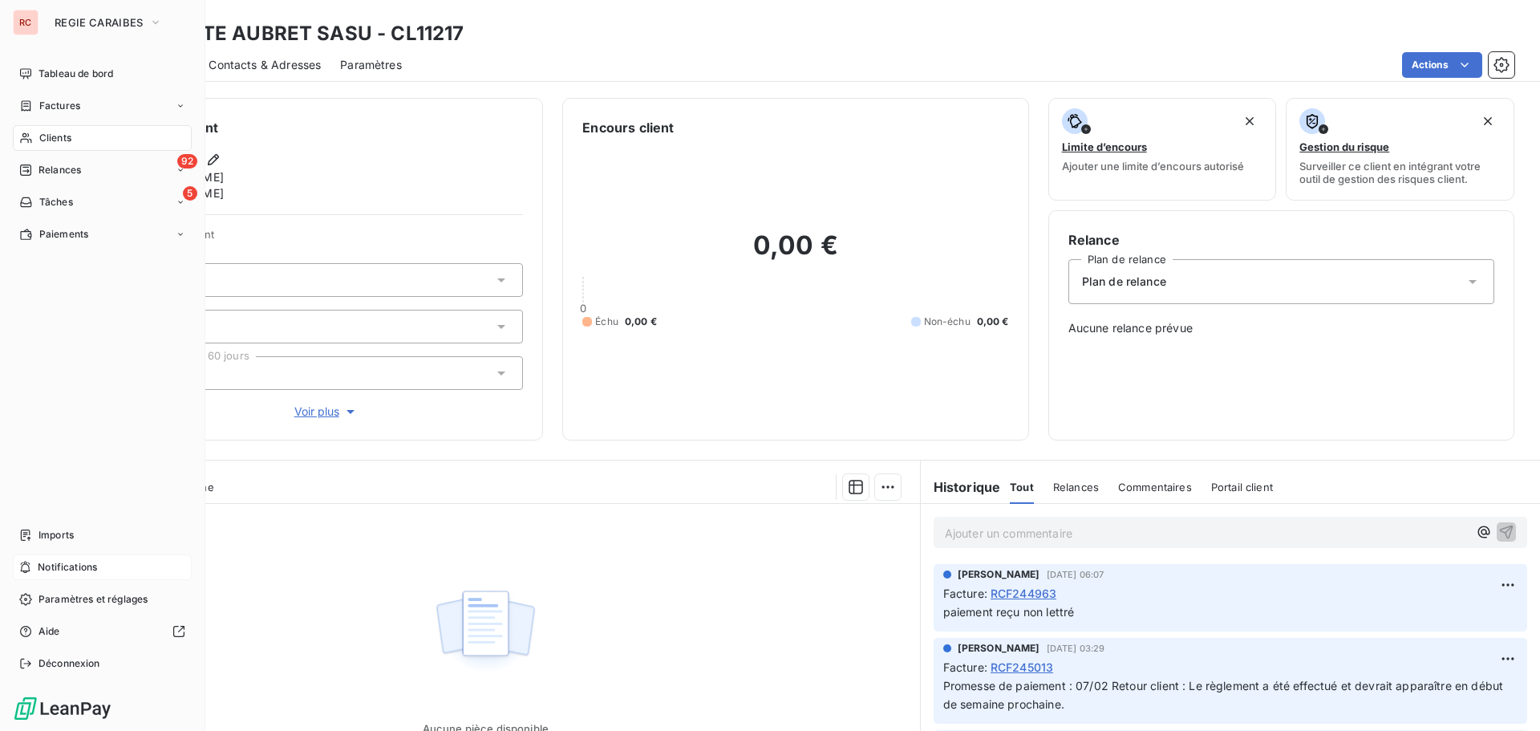
click at [131, 376] on div "Tableau de bord Factures Clients 92 Relances 5 Tâches Paiements Imports Notific…" at bounding box center [102, 368] width 179 height 615
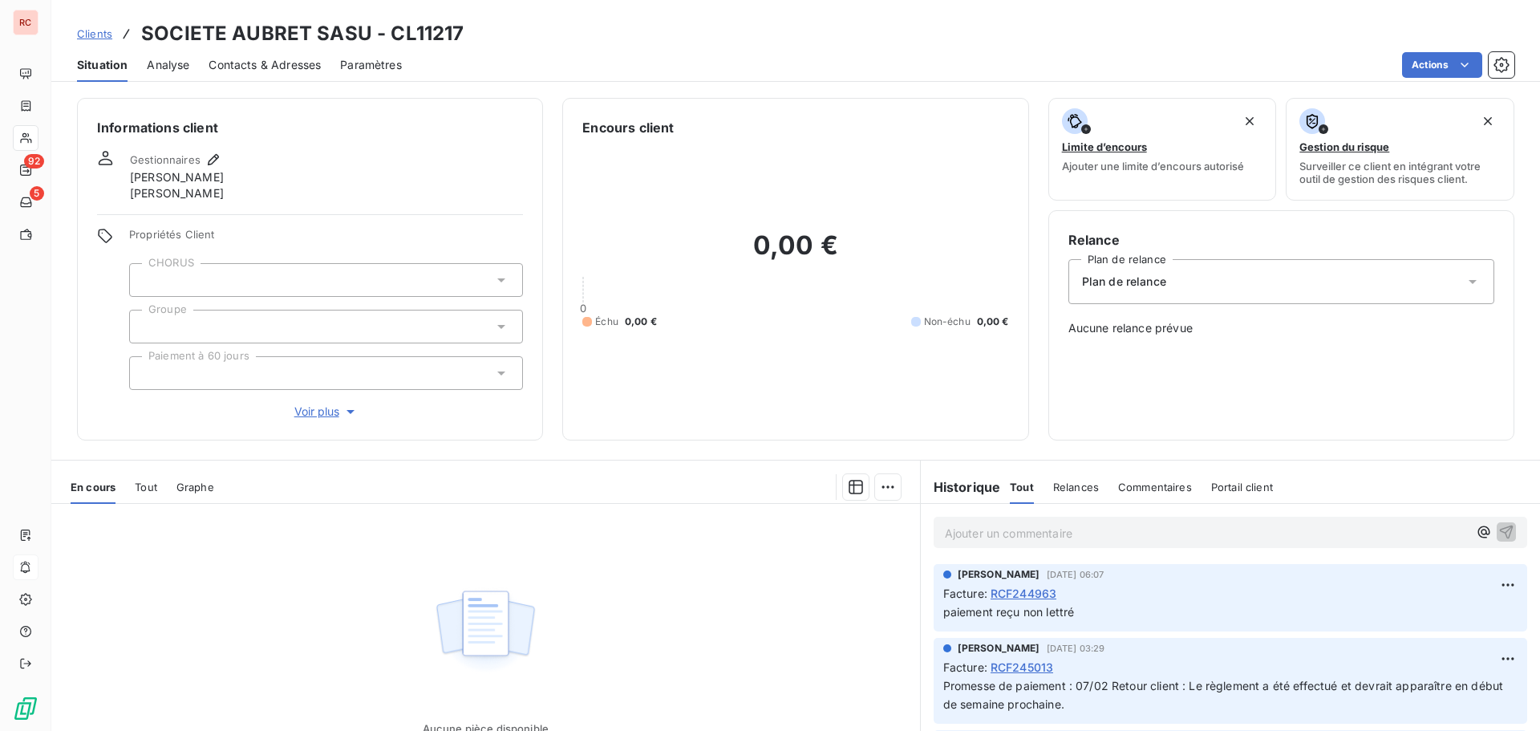
click at [96, 34] on span "Clients" at bounding box center [94, 33] width 35 height 13
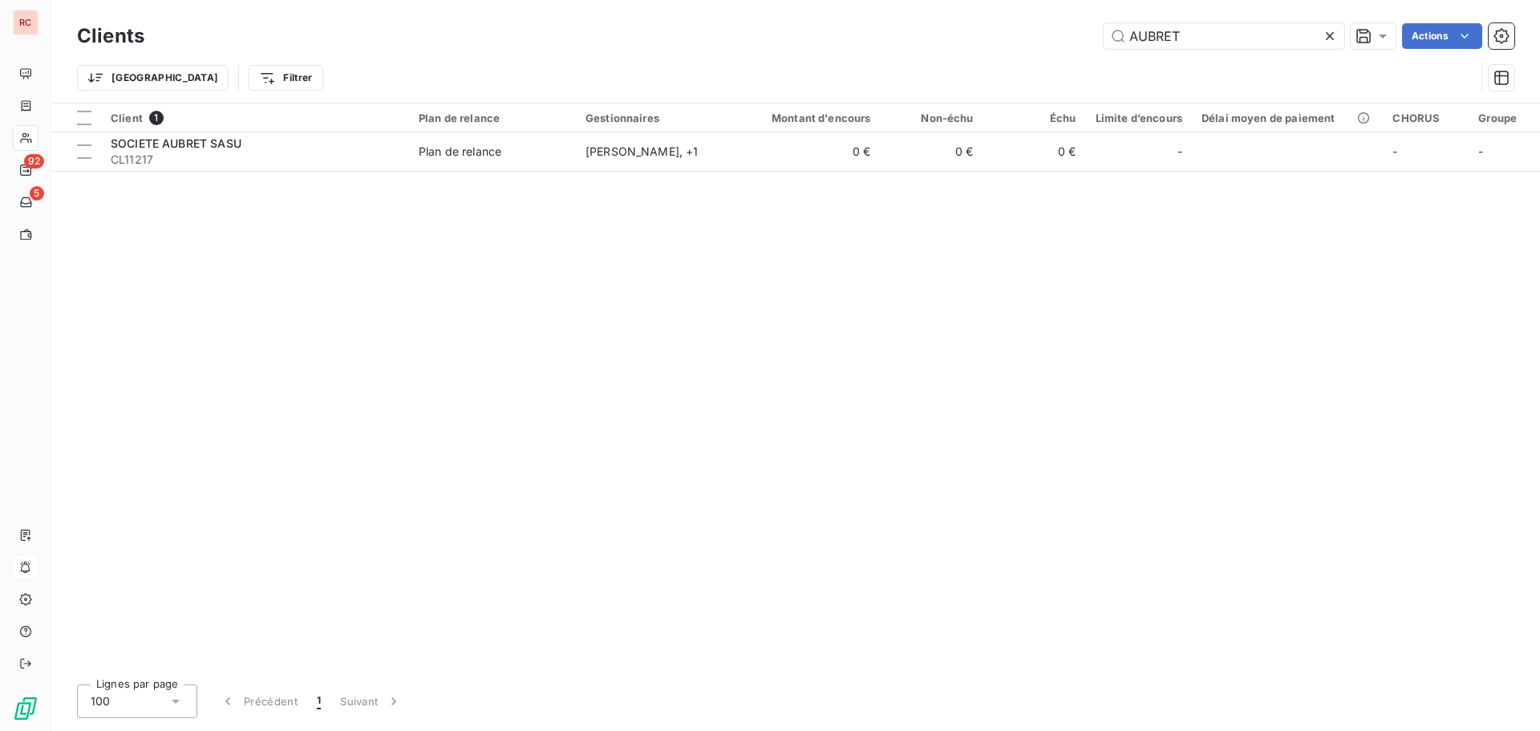
drag, startPoint x: 1184, startPoint y: 34, endPoint x: 1048, endPoint y: 46, distance: 136.9
click at [1048, 46] on div "AUBRET Actions" at bounding box center [839, 36] width 1351 height 26
type input "10086"
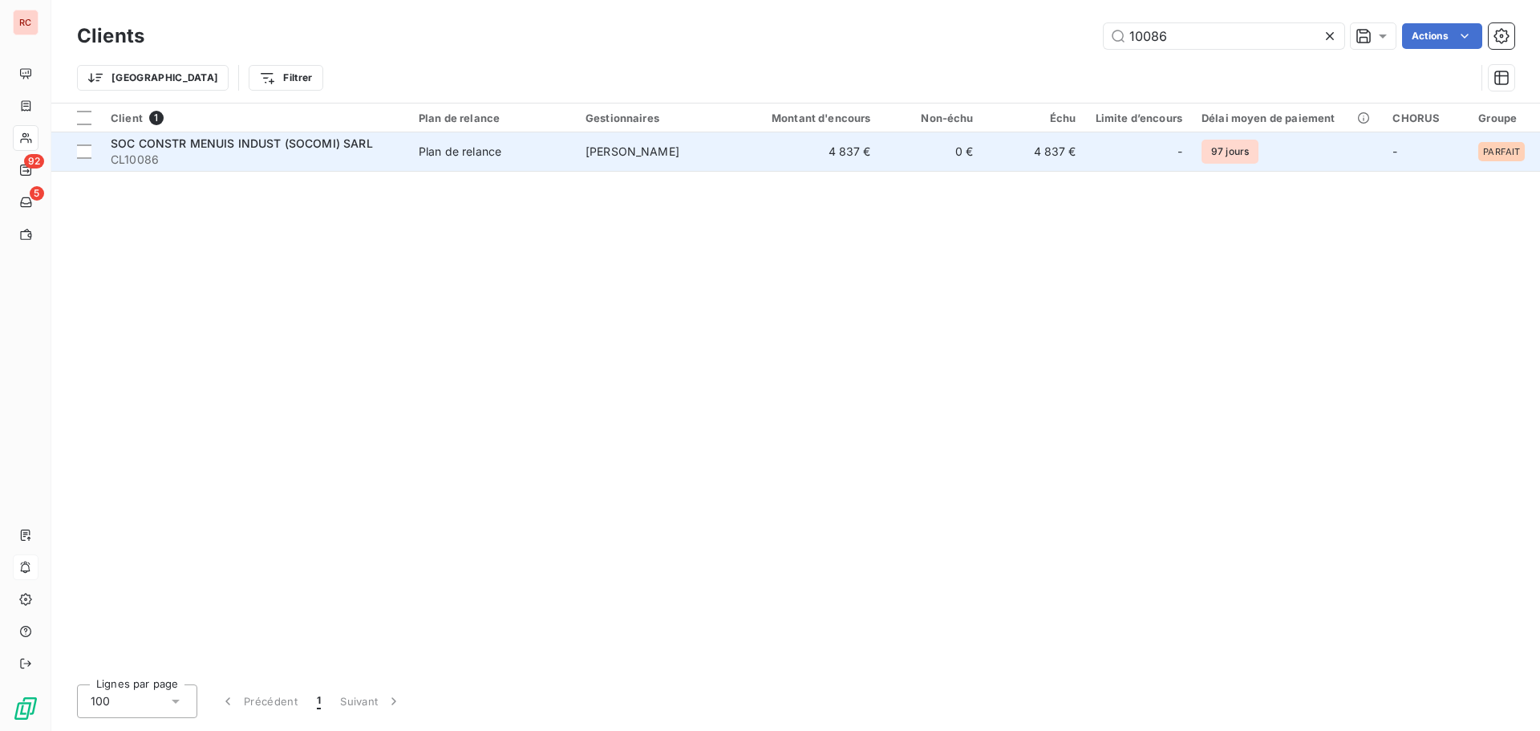
click at [815, 149] on td "4 837 €" at bounding box center [812, 151] width 138 height 39
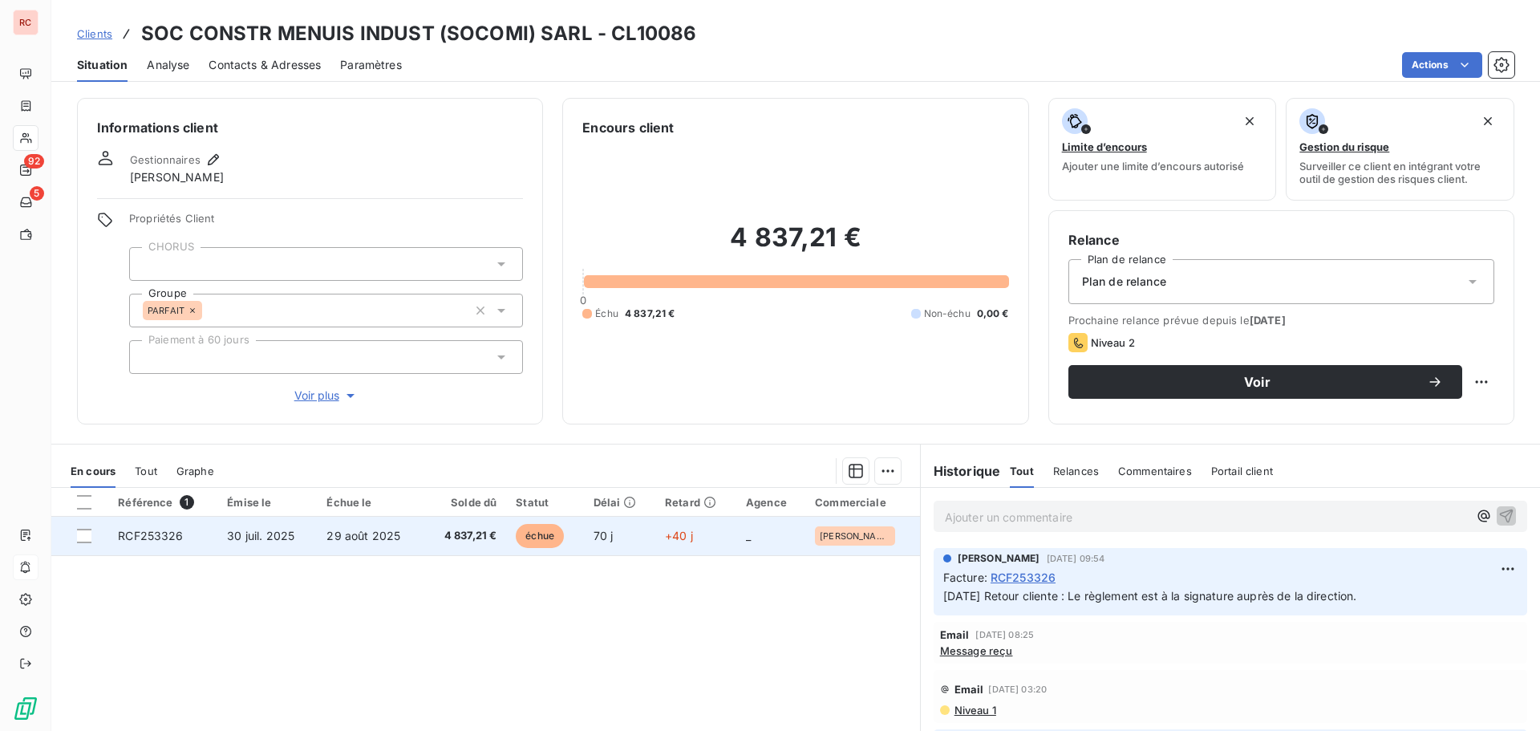
click at [363, 535] on span "29 août 2025" at bounding box center [363, 536] width 74 height 14
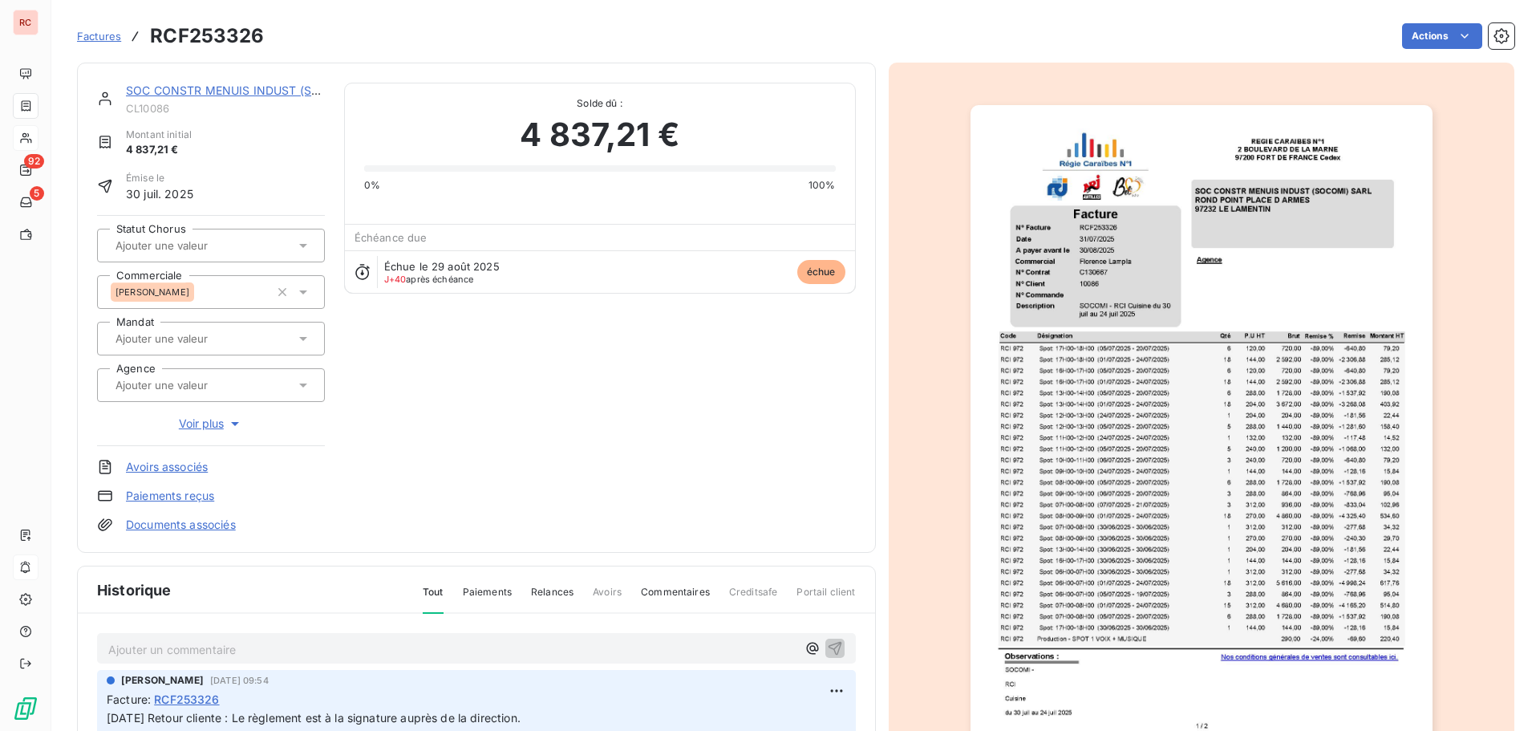
click at [155, 655] on p "Ajouter un commentaire ﻿" at bounding box center [452, 649] width 688 height 20
click at [827, 646] on icon "button" at bounding box center [835, 647] width 16 height 16
drag, startPoint x: 213, startPoint y: 95, endPoint x: 298, endPoint y: 177, distance: 118.6
click at [298, 177] on div "SOC CONSTR MENUIS INDUST (SOCOMI) SARL CL10086 Montant initial 4 837,21 € Émise…" at bounding box center [211, 306] width 228 height 450
